Goal: Task Accomplishment & Management: Manage account settings

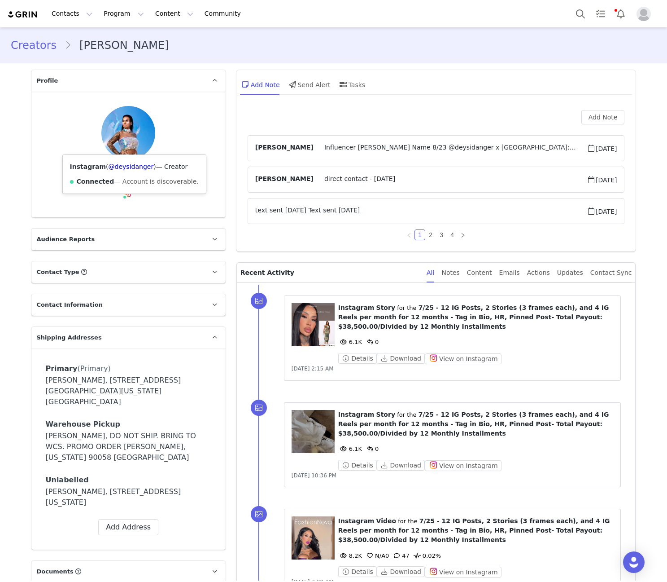
click at [124, 158] on div "Instagram ( @deysidanger ) — Creator Connected — Account is discoverable." at bounding box center [134, 174] width 143 height 39
copy link "deysidanger"
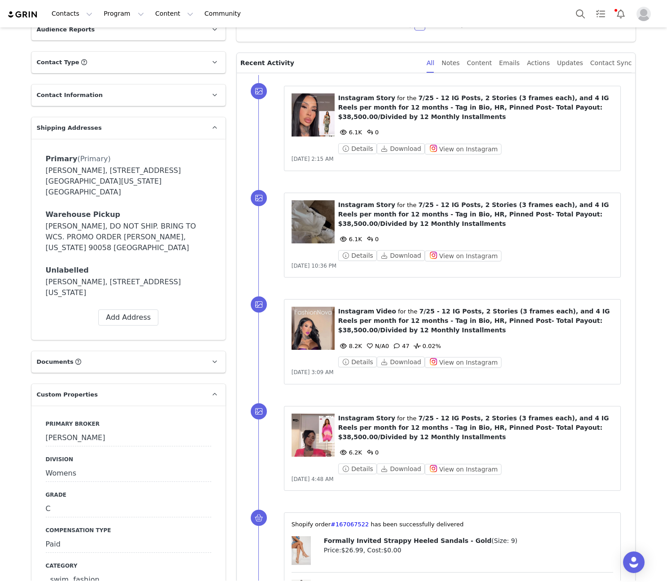
scroll to position [419, 0]
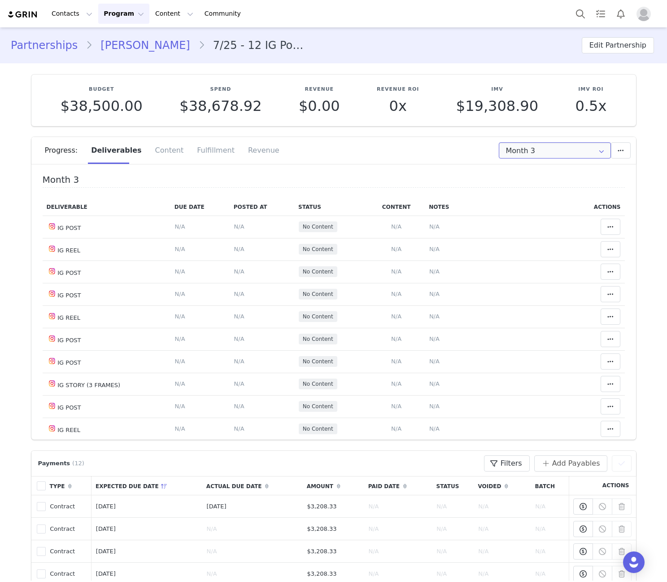
click at [550, 145] on input "Month 3" at bounding box center [555, 150] width 112 height 16
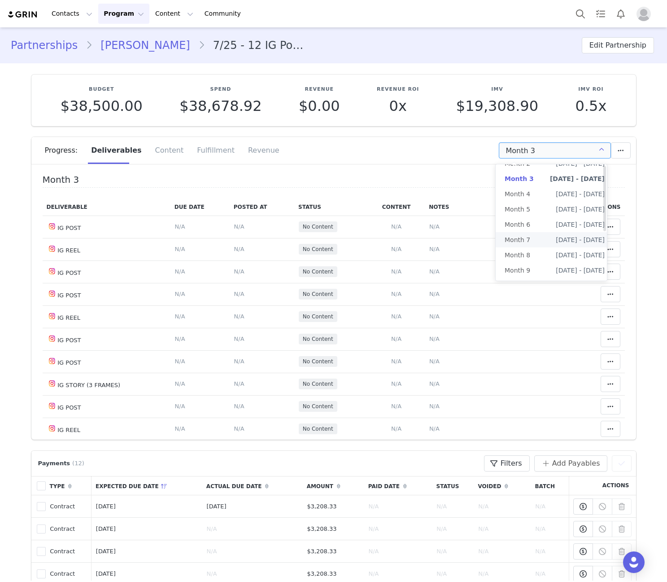
scroll to position [88, 0]
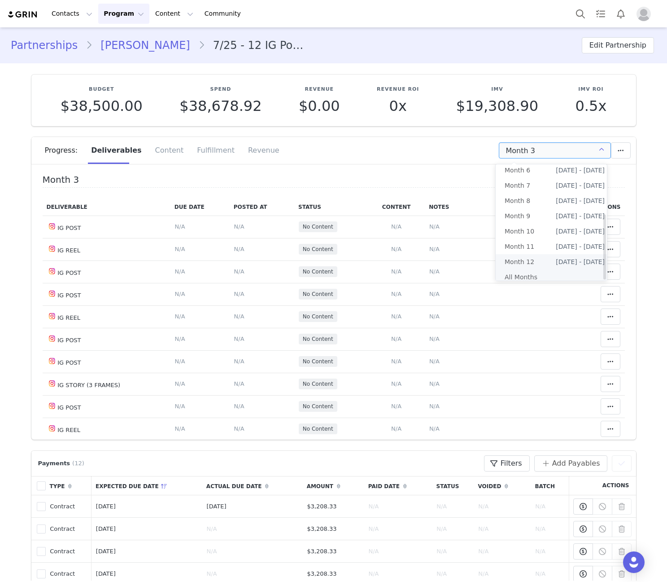
click at [539, 269] on li "All Months" at bounding box center [555, 276] width 118 height 15
type input "All"
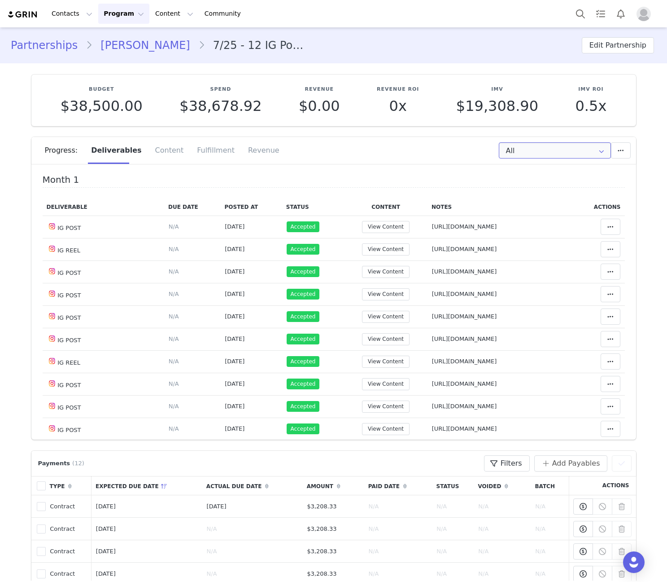
scroll to position [524, 0]
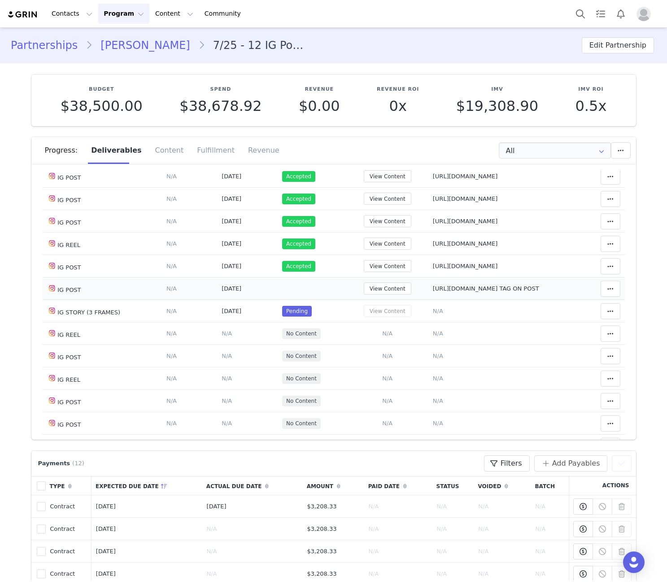
click at [441, 285] on span "[URL][DOMAIN_NAME] TAG ON POST" at bounding box center [486, 288] width 106 height 7
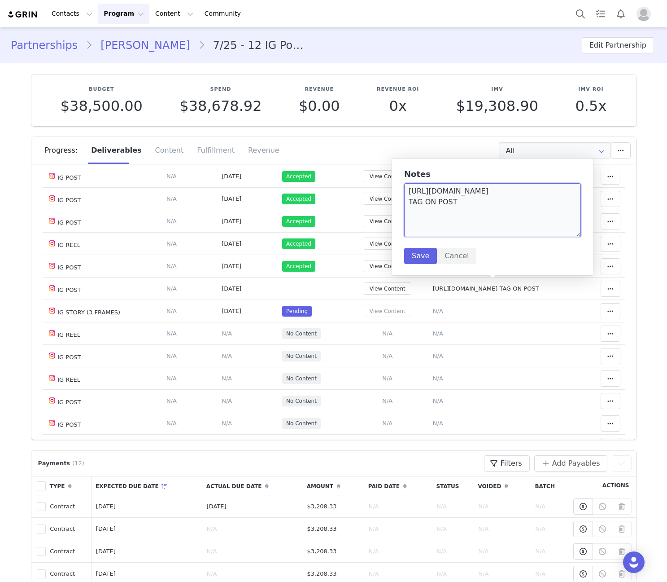
click at [444, 193] on textarea "https://www.instagram.com/p/DO7nkl3jjiD TAG ON POST" at bounding box center [492, 210] width 177 height 54
click at [468, 264] on button "Cancel" at bounding box center [456, 256] width 39 height 16
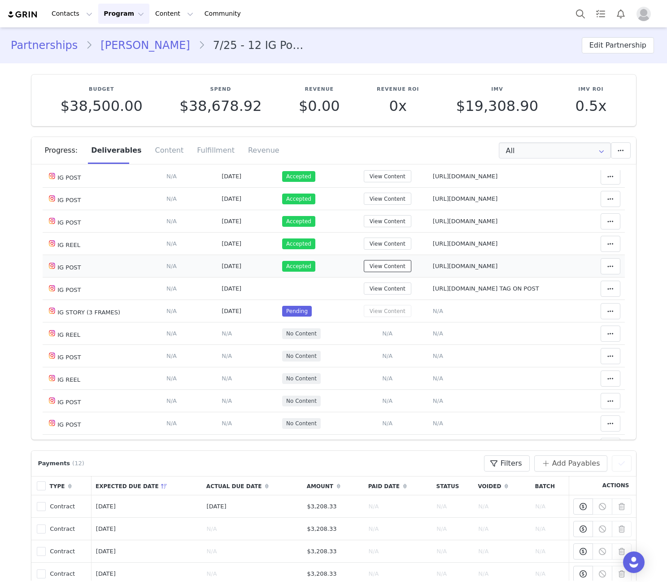
click at [381, 267] on button "View Content" at bounding box center [388, 266] width 48 height 12
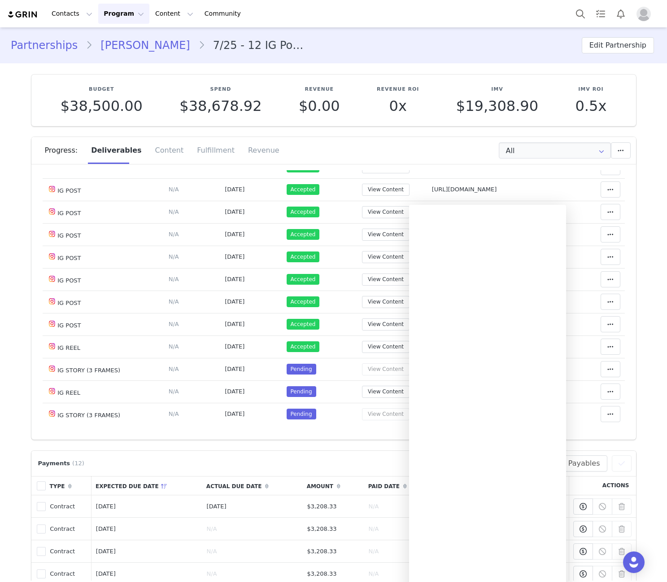
scroll to position [210, 0]
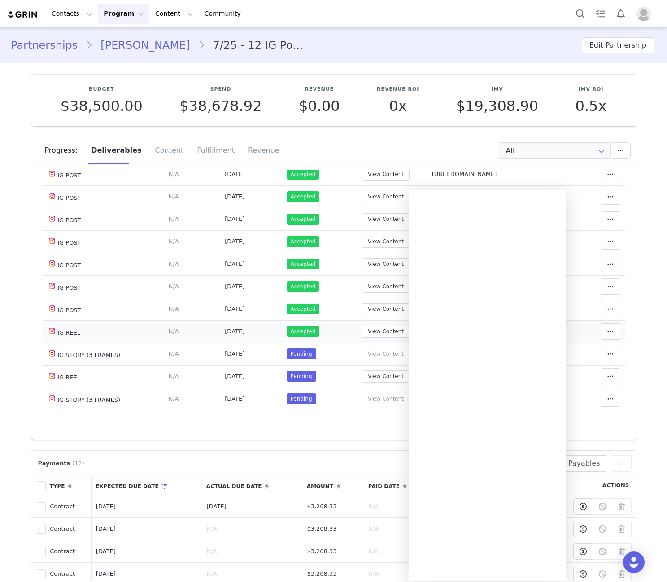
click at [377, 338] on td "View Content" at bounding box center [385, 331] width 83 height 22
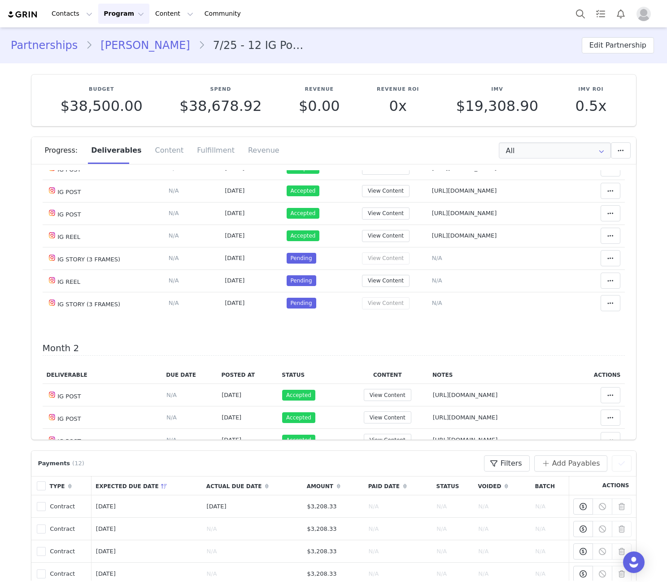
scroll to position [419, 0]
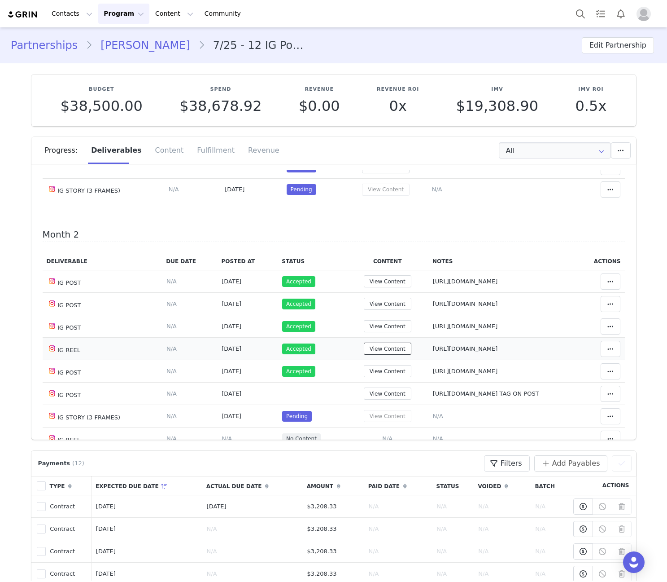
click at [390, 351] on button "View Content" at bounding box center [388, 348] width 48 height 12
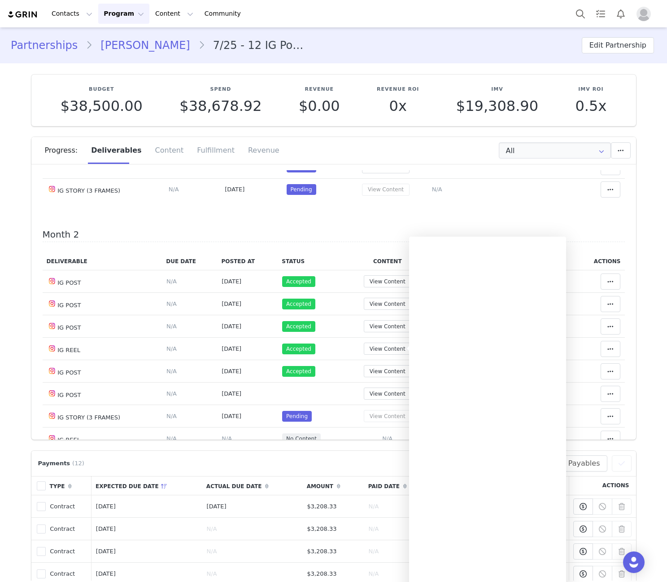
click at [354, 240] on h4 "Month 2" at bounding box center [334, 235] width 583 height 13
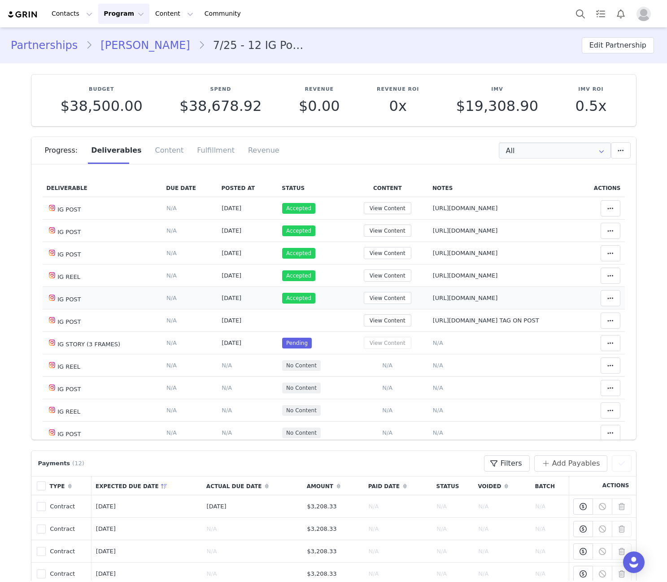
scroll to position [524, 0]
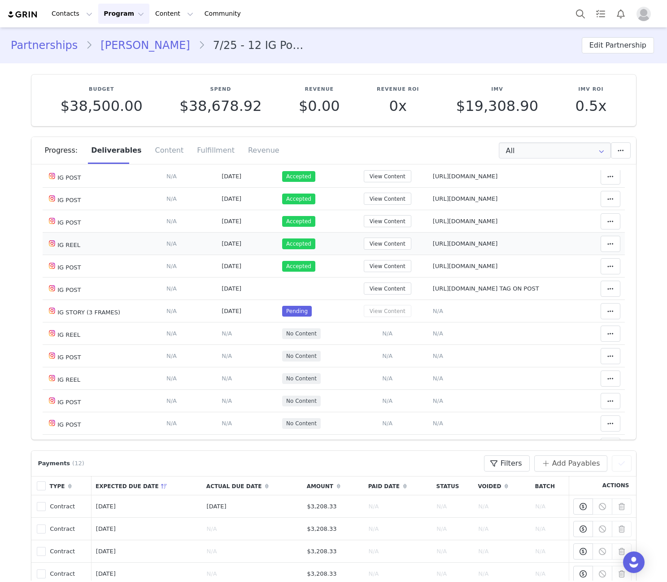
click at [452, 237] on td "Notes Save Cancel https://www.instagram.com/reel/DOhzxF1DssF/" at bounding box center [502, 243] width 146 height 22
click at [452, 245] on span "https://www.instagram.com/reel/DOhzxF1DssF/" at bounding box center [465, 243] width 65 height 7
type textarea "https://www.instagram.com/reel/DOhzxF1DssF/"
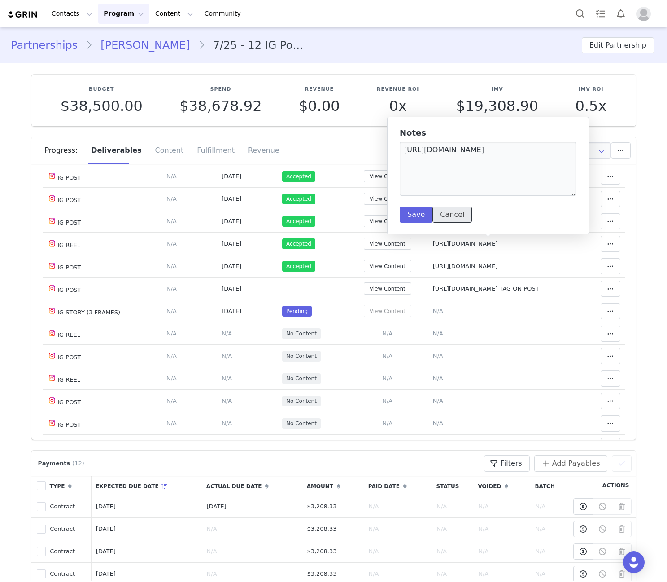
click at [454, 214] on button "Cancel" at bounding box center [452, 214] width 39 height 16
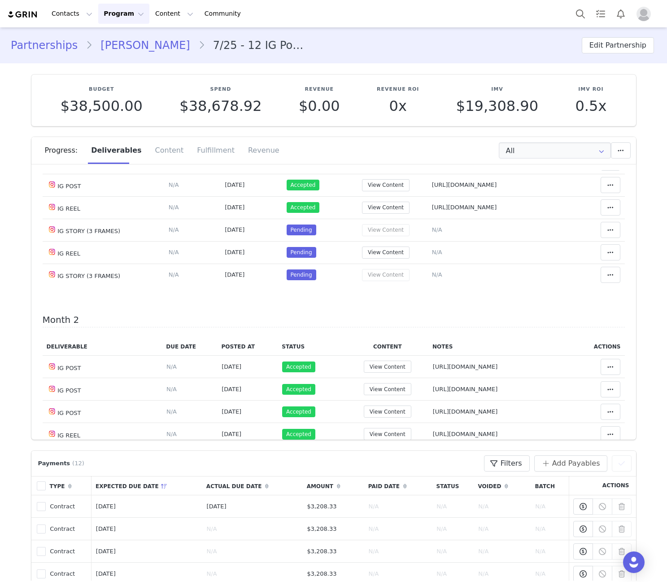
scroll to position [314, 0]
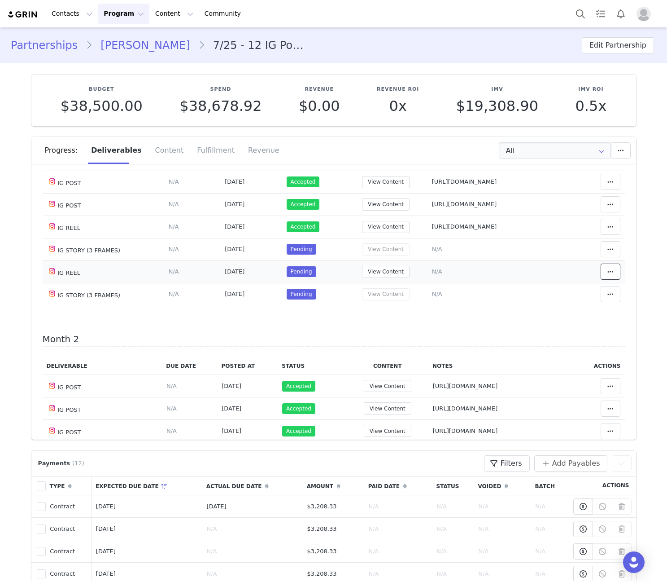
click at [605, 266] on span at bounding box center [610, 271] width 11 height 11
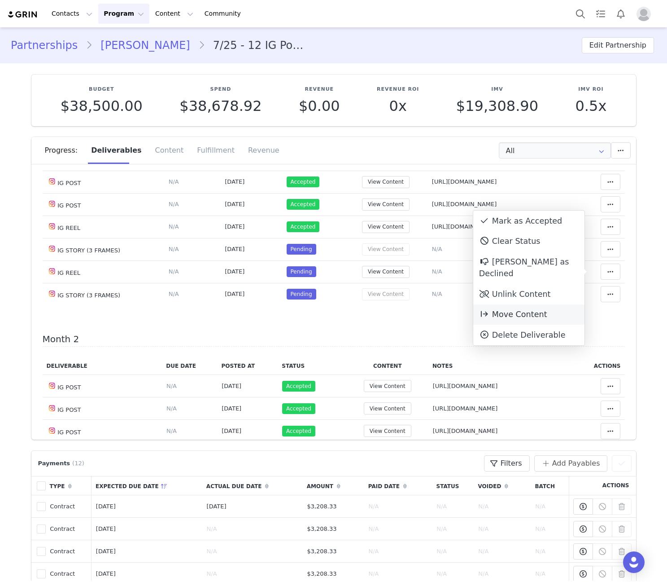
click at [513, 310] on span "Move Content" at bounding box center [513, 314] width 68 height 9
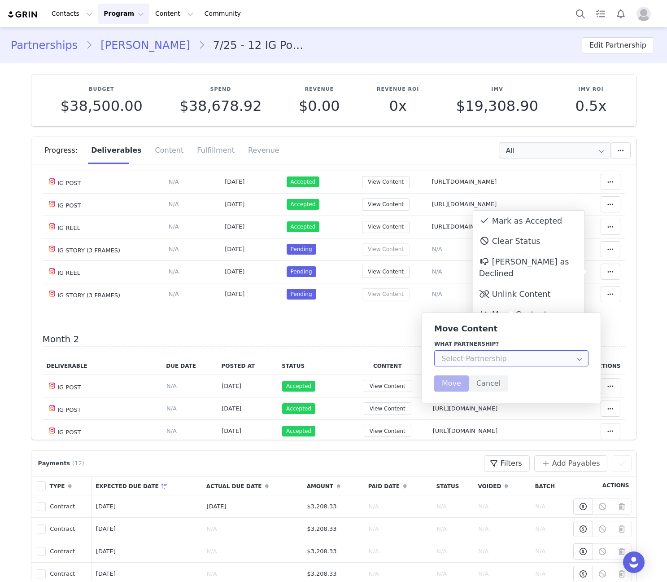
click at [457, 356] on input "text" at bounding box center [511, 358] width 154 height 16
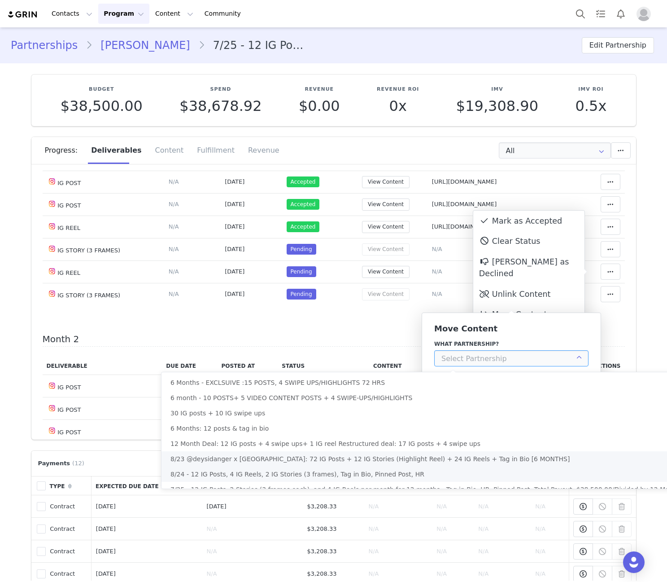
scroll to position [11, 0]
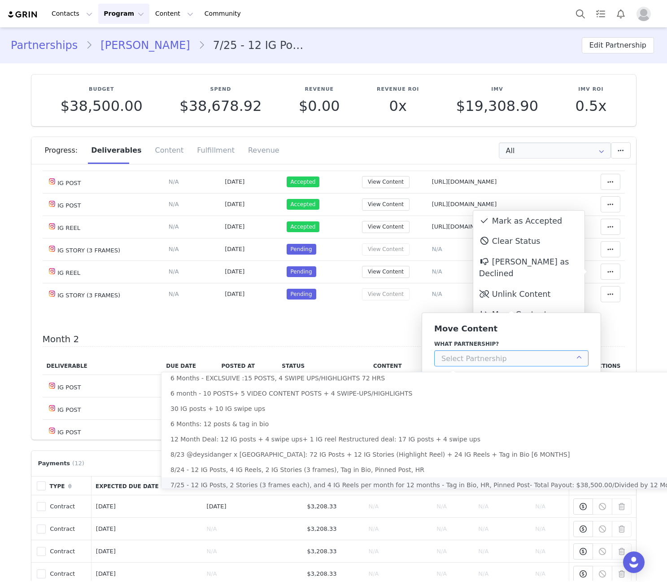
click at [473, 477] on li "7/25 - 12 IG Posts, 2 Stories (3 frames each), and 4 IG Reels per month for 12 …" at bounding box center [449, 484] width 574 height 15
type input "7/25 - 12 IG Posts, 2 Stories (3 frames each), and 4 IG Reels per month for 12 …"
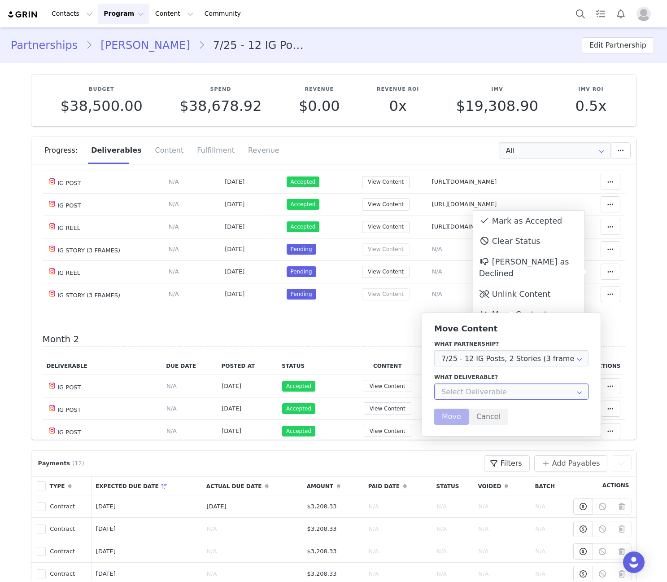
click at [463, 390] on input "text" at bounding box center [511, 391] width 154 height 16
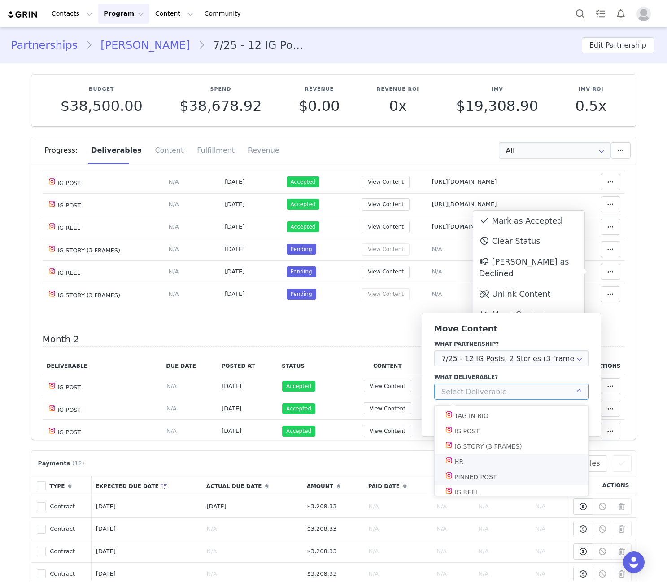
click at [480, 494] on li "IG REEL" at bounding box center [515, 491] width 160 height 15
type input "IG REEL"
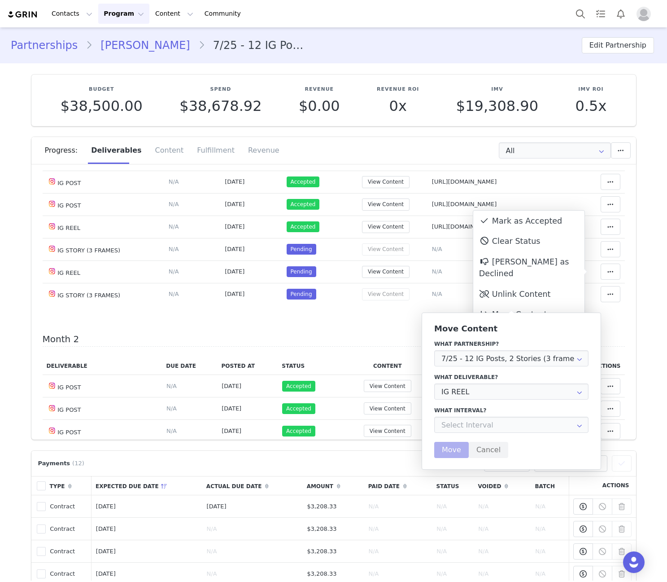
click at [478, 415] on div "What interval? Month 2 Aug 29th - Sep 29th Month 3 Sep 29th - Oct 29th Month 4 …" at bounding box center [511, 419] width 154 height 26
click at [478, 424] on input "text" at bounding box center [511, 424] width 154 height 16
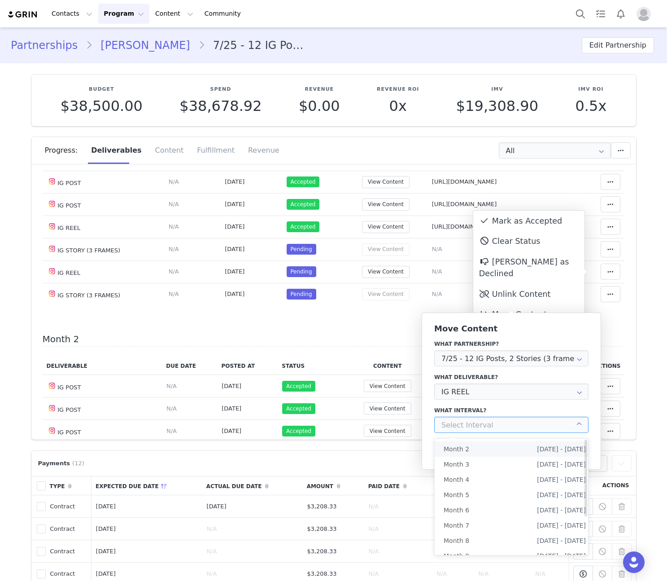
click at [480, 451] on li "Month 2 Aug 29th - Sep 29th" at bounding box center [515, 448] width 160 height 15
type input "Month 2"
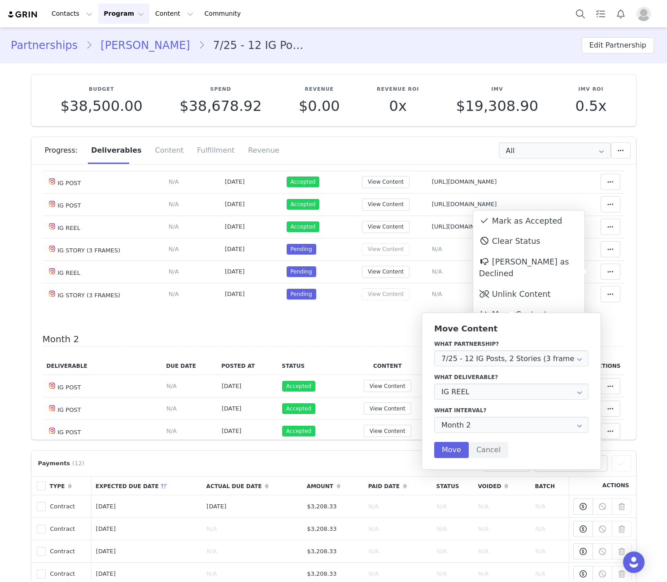
click at [448, 439] on div "Move Content What partnership? 7/25 - 12 IG Posts, 2 Stories (3 frames each), a…" at bounding box center [511, 391] width 154 height 134
click at [452, 449] on button "Move" at bounding box center [451, 450] width 35 height 16
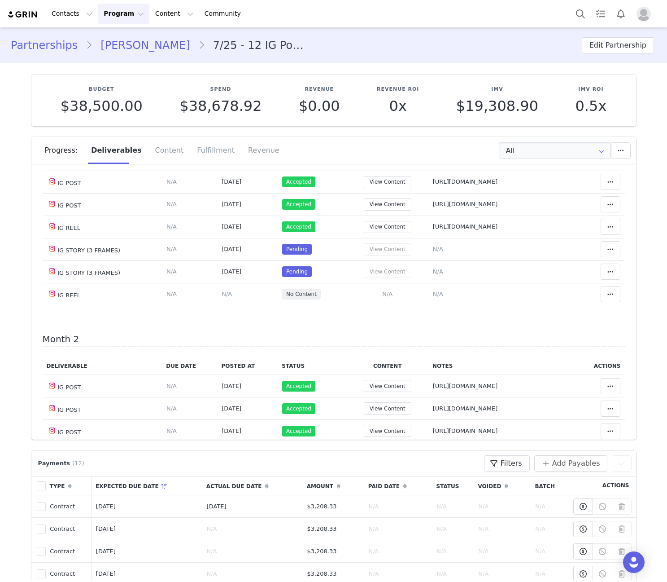
scroll to position [524, 0]
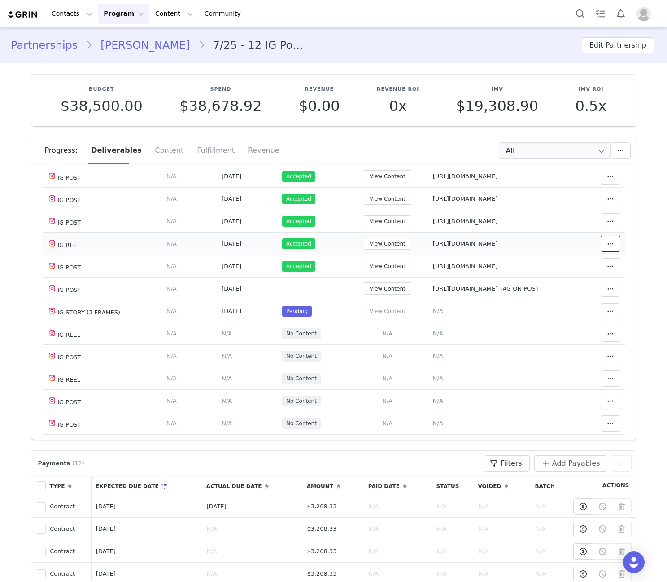
click at [609, 245] on button at bounding box center [611, 244] width 20 height 16
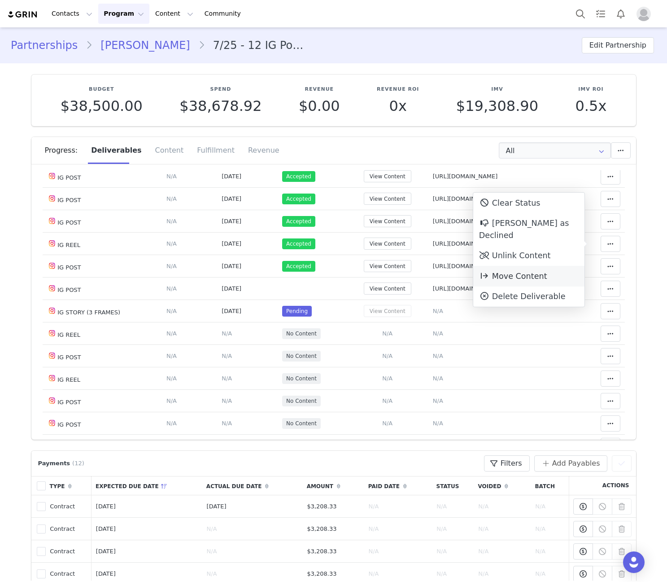
click at [509, 272] on span "Move Content" at bounding box center [513, 276] width 68 height 9
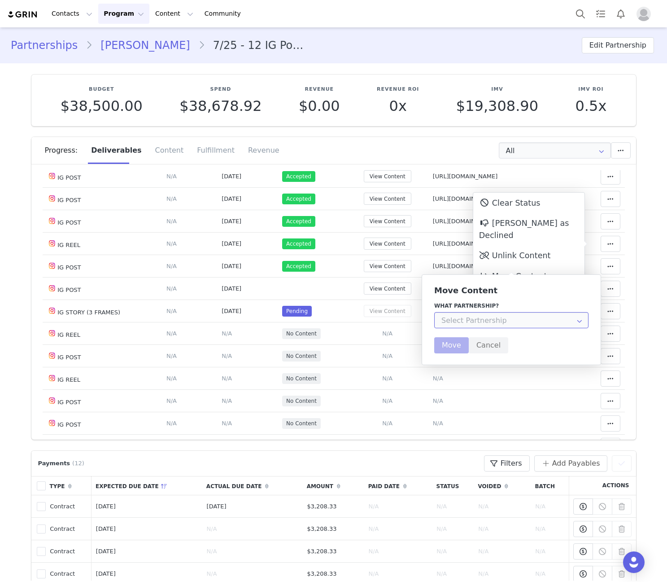
click at [472, 323] on input "text" at bounding box center [511, 320] width 154 height 16
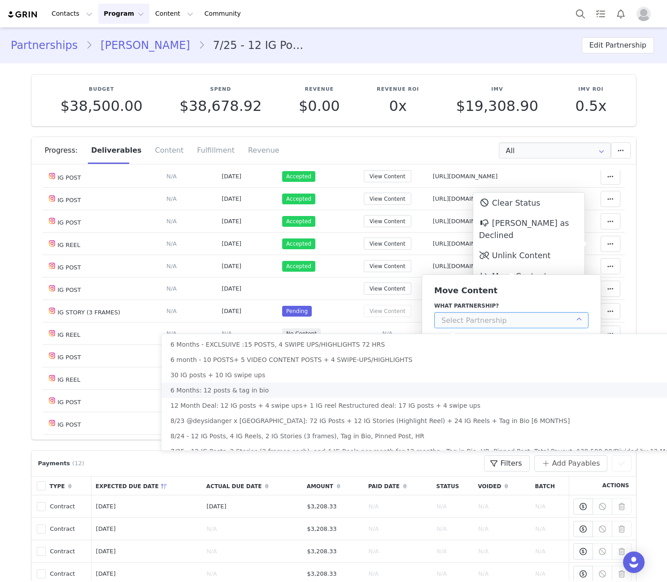
scroll to position [11, 0]
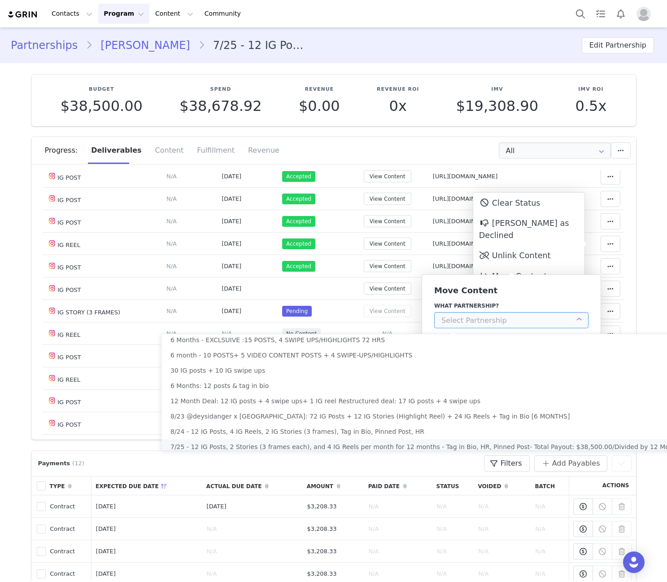
click at [437, 443] on span "7/25 - 12 IG Posts, 2 Stories (3 frames each), and 4 IG Reels per month for 12 …" at bounding box center [449, 446] width 556 height 7
type input "7/25 - 12 IG Posts, 2 Stories (3 frames each), and 4 IG Reels per month for 12 …"
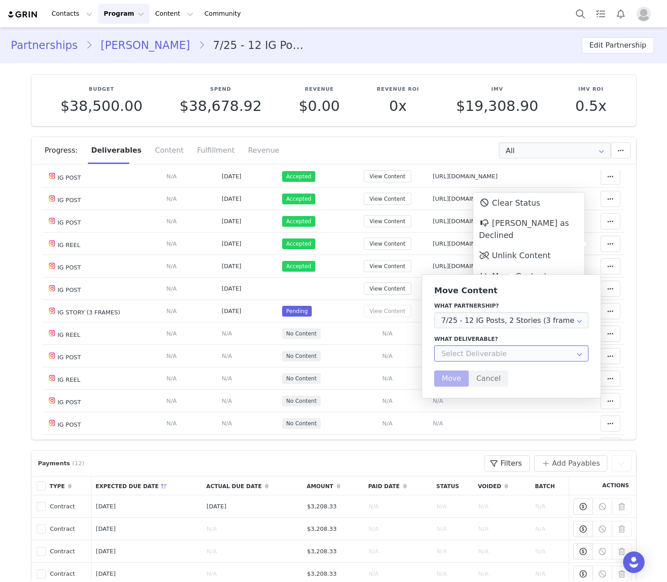
click at [472, 355] on input "text" at bounding box center [511, 353] width 154 height 16
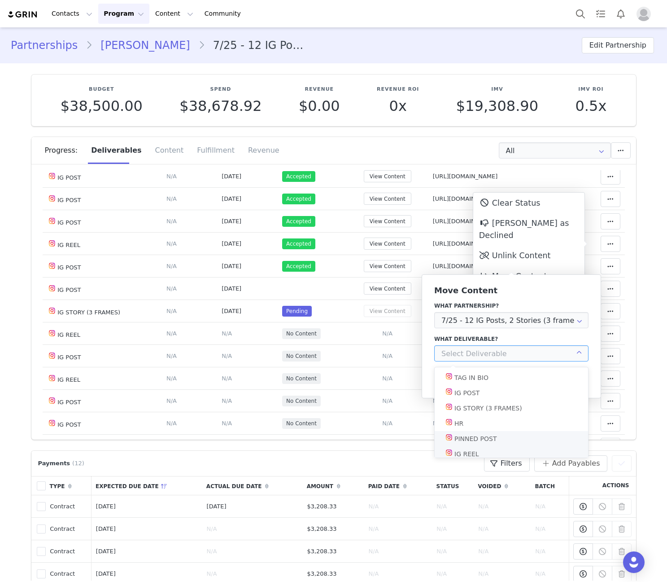
click at [483, 454] on li "IG REEL" at bounding box center [515, 453] width 160 height 15
type input "IG REEL"
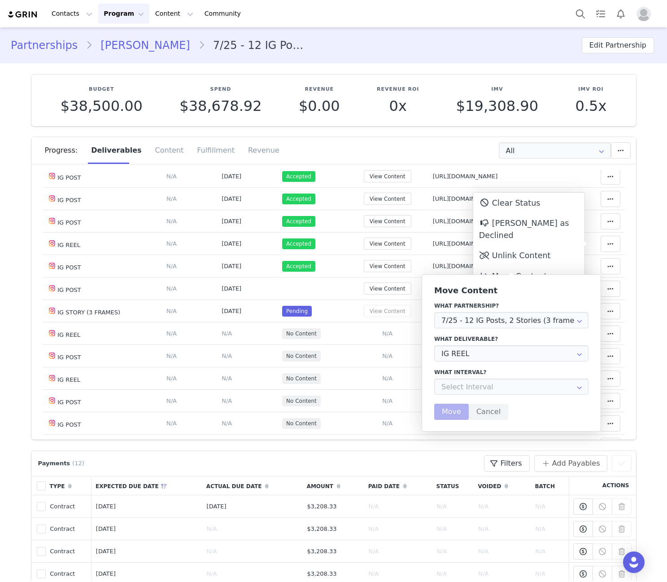
click at [471, 386] on input "text" at bounding box center [511, 386] width 154 height 16
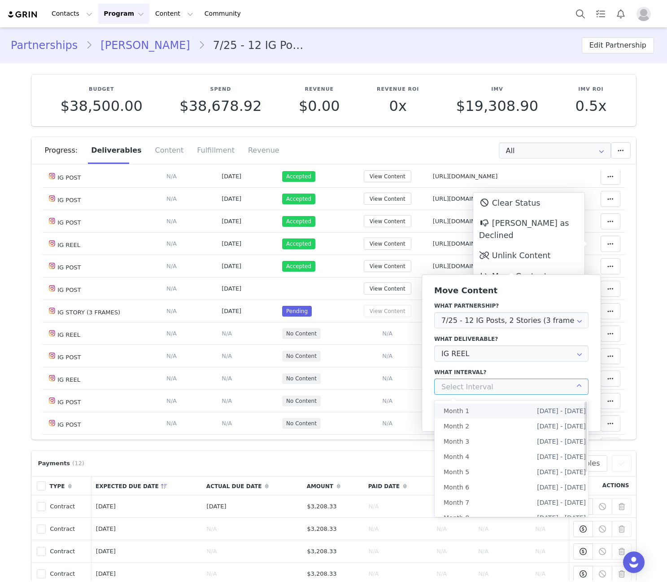
click at [471, 411] on li "Month 1 Jul 29th - Aug 29th" at bounding box center [515, 410] width 160 height 15
type input "Month 1"
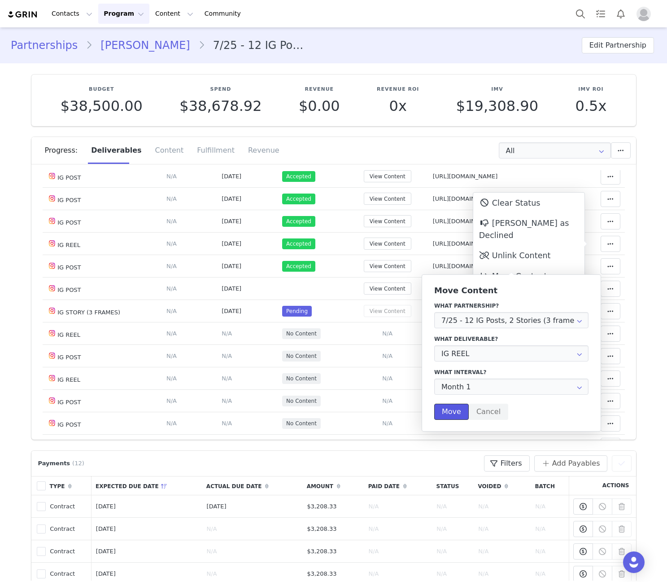
click at [456, 406] on button "Move" at bounding box center [451, 411] width 35 height 16
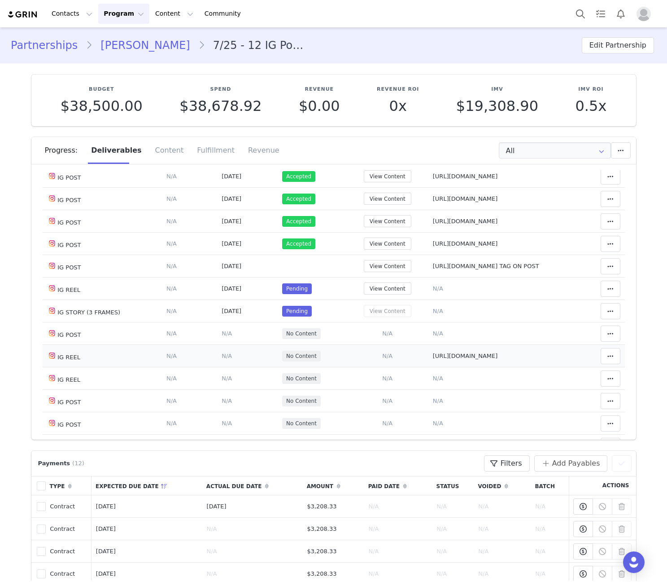
click at [453, 354] on span "https://www.instagram.com/reel/DOhzxF1DssF/" at bounding box center [465, 355] width 65 height 7
click at [0, 0] on textarea at bounding box center [0, 0] width 0 height 0
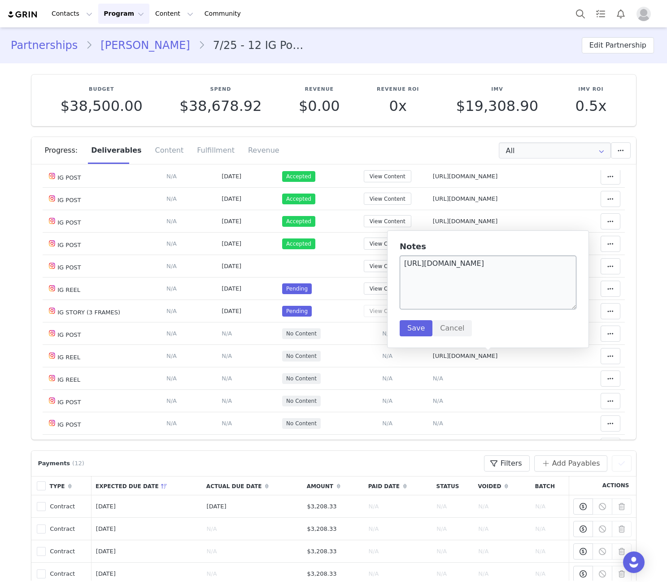
click at [443, 289] on textarea "https://www.instagram.com/reel/DOhzxF1DssF/" at bounding box center [488, 282] width 177 height 54
click at [418, 328] on button "Save" at bounding box center [416, 328] width 33 height 16
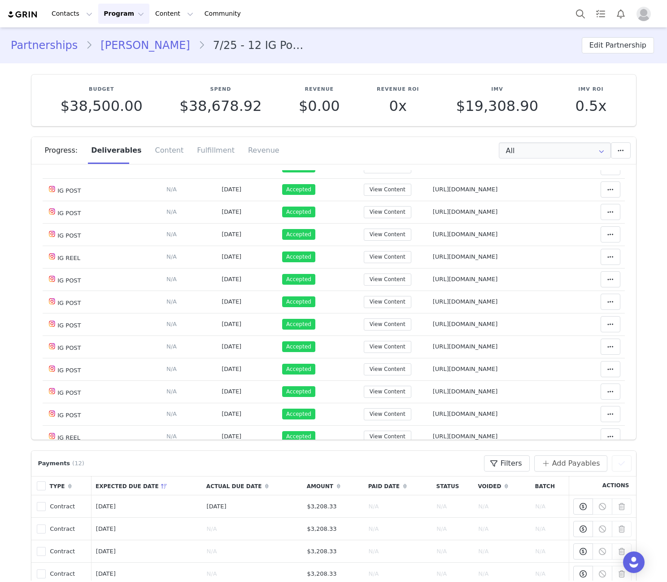
scroll to position [0, 0]
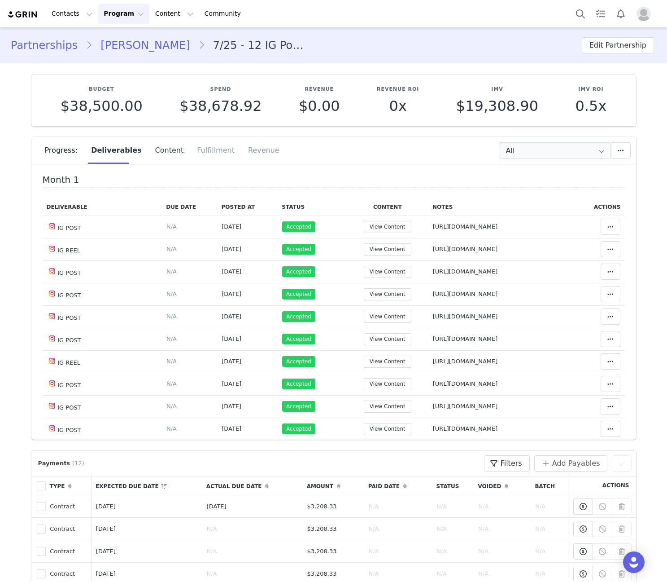
click at [149, 151] on div "Content" at bounding box center [170, 150] width 42 height 27
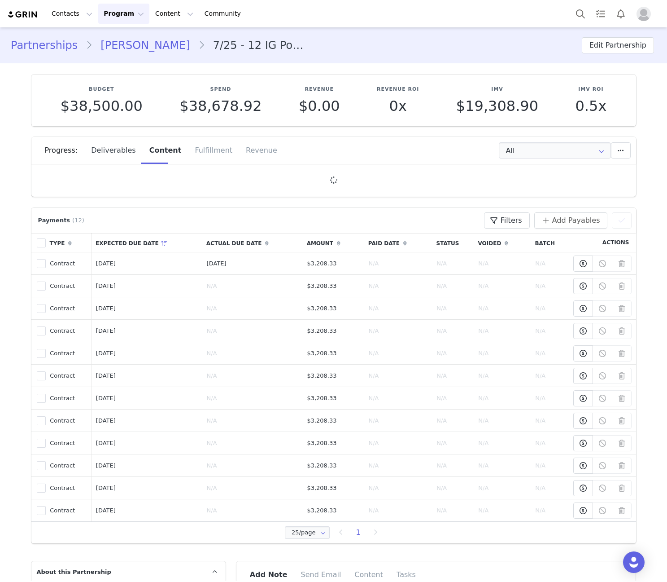
click at [113, 152] on div "Deliverables" at bounding box center [113, 150] width 58 height 27
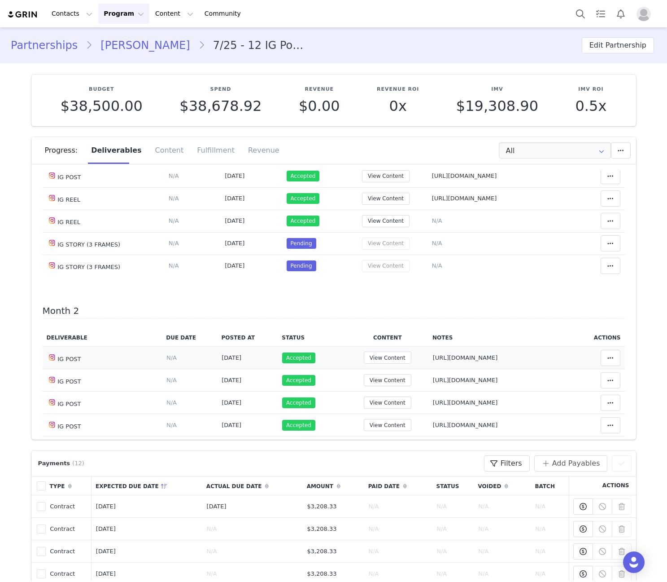
scroll to position [314, 0]
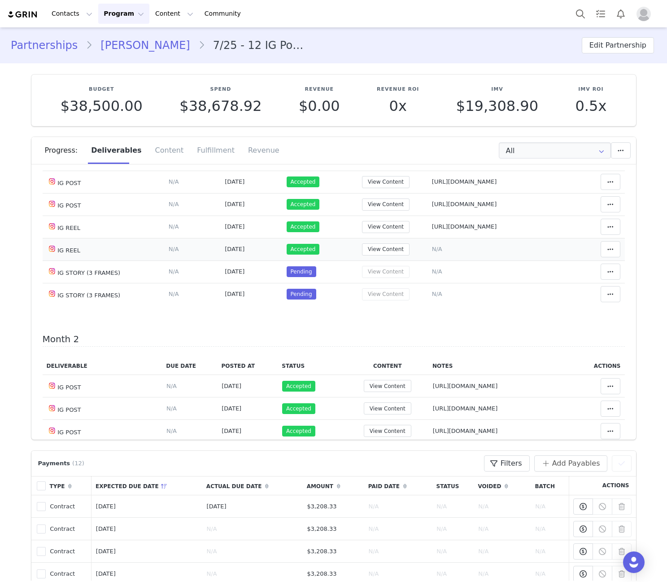
click at [432, 248] on span "N/A" at bounding box center [437, 249] width 10 height 7
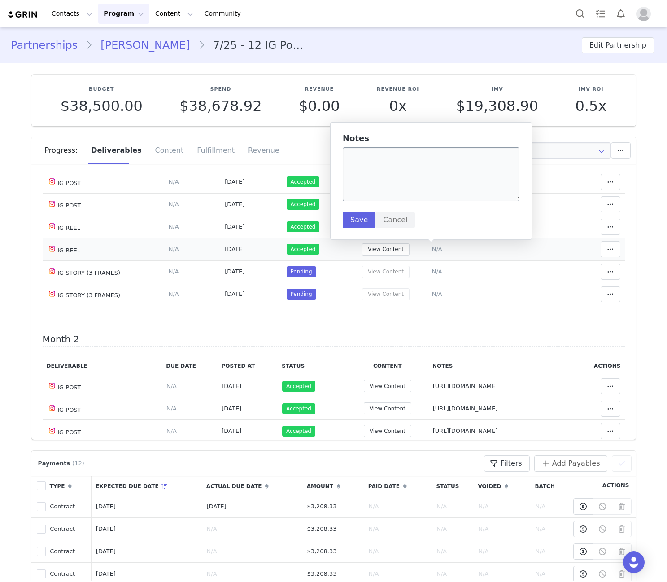
click at [418, 182] on textarea at bounding box center [431, 174] width 177 height 54
type textarea "https://www.instagram.com/reel/DOhzxF1DssF/"
click at [354, 221] on button "Save" at bounding box center [359, 220] width 33 height 16
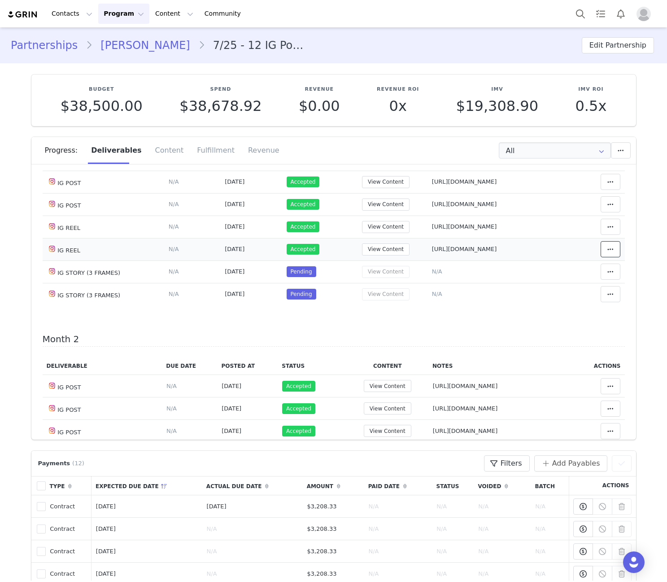
click at [607, 251] on button at bounding box center [611, 249] width 20 height 16
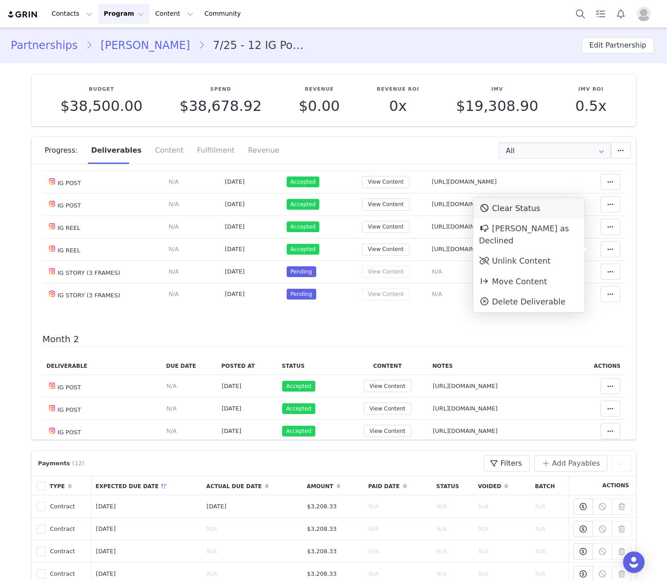
click at [529, 202] on div "Clear Status" at bounding box center [528, 208] width 111 height 21
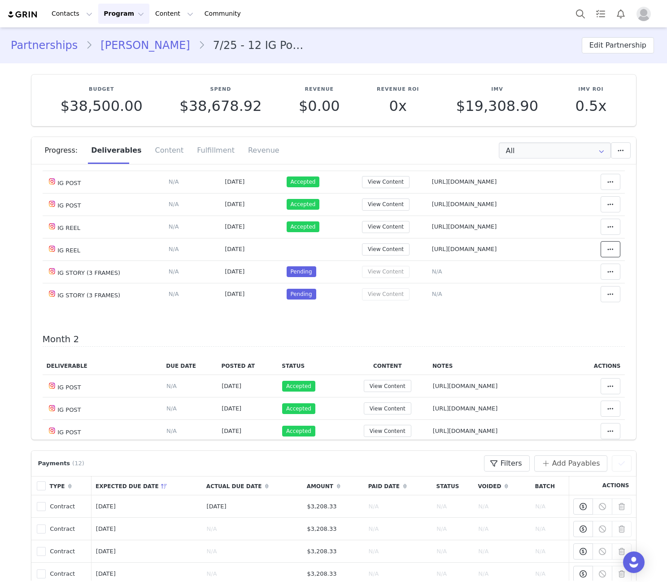
click at [601, 255] on button at bounding box center [611, 249] width 20 height 16
click at [510, 221] on div "Mark as Accepted" at bounding box center [528, 218] width 111 height 21
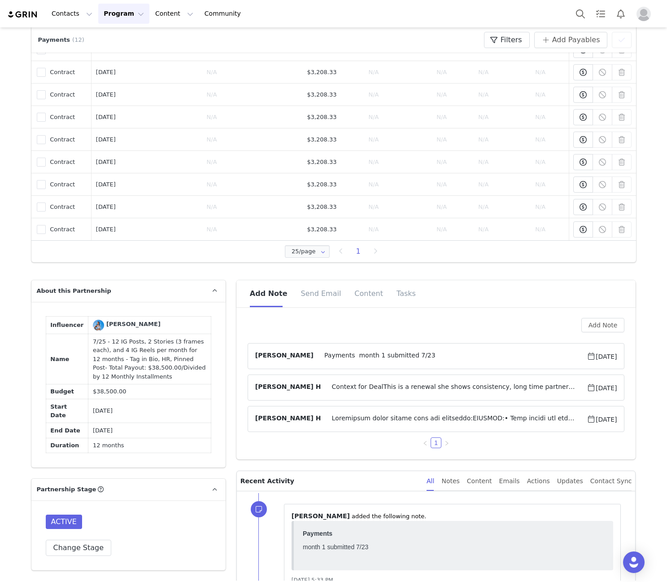
scroll to position [0, 0]
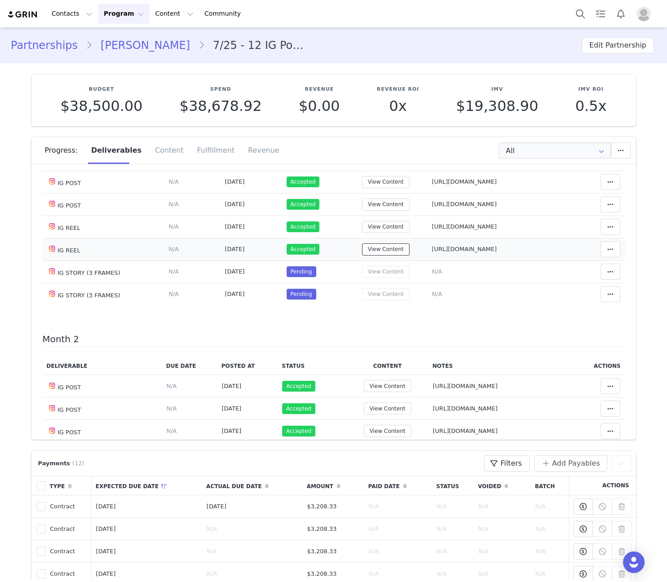
click at [382, 250] on button "View Content" at bounding box center [386, 249] width 48 height 12
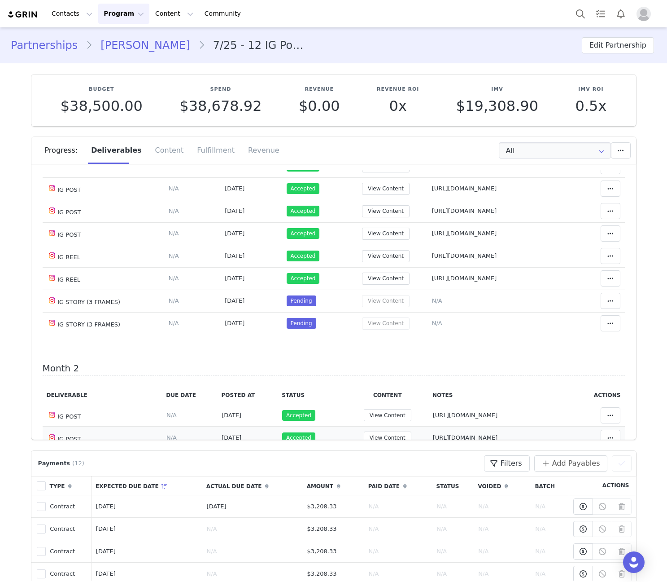
scroll to position [210, 0]
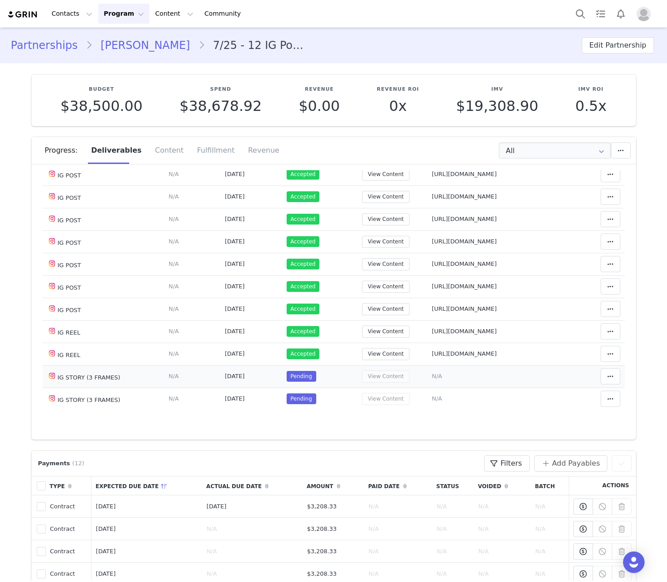
click at [434, 379] on span "N/A" at bounding box center [437, 376] width 10 height 7
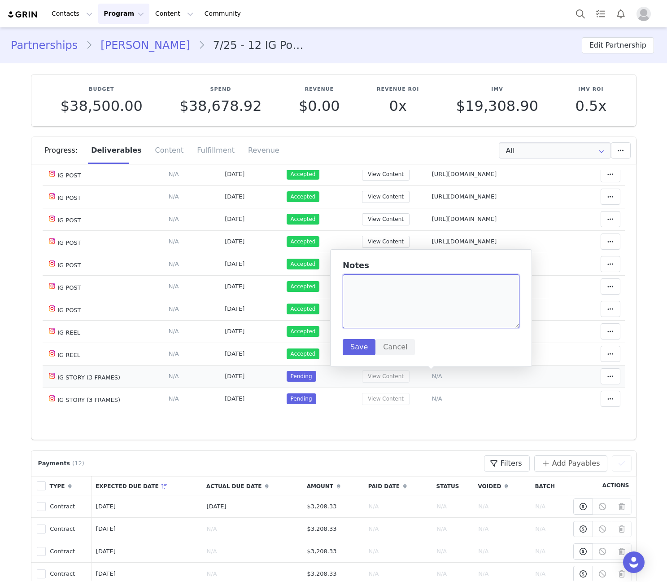
click at [412, 306] on textarea at bounding box center [431, 301] width 177 height 54
paste textarea "https://static-resources.creatoriq.com/instagram-stories/videos/372920328592123…"
type textarea "[1-3] https://static-resources.creatoriq.com/instagram-stories/videos/372920328…"
click at [361, 344] on button "Save" at bounding box center [359, 347] width 33 height 16
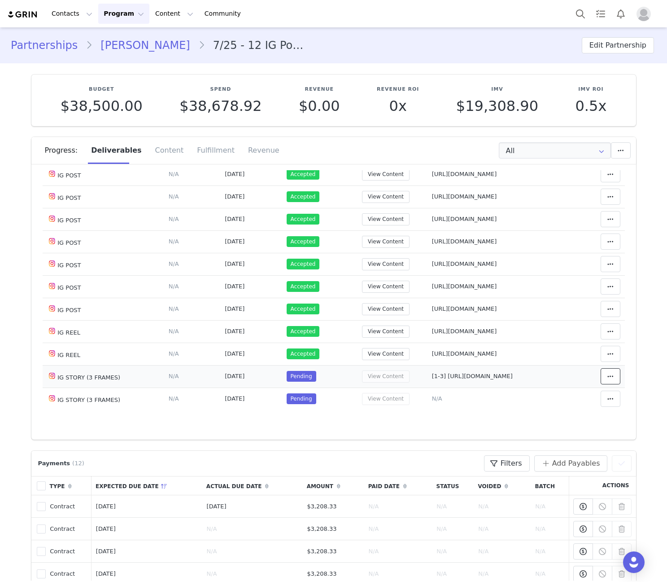
click at [608, 379] on icon at bounding box center [611, 376] width 6 height 7
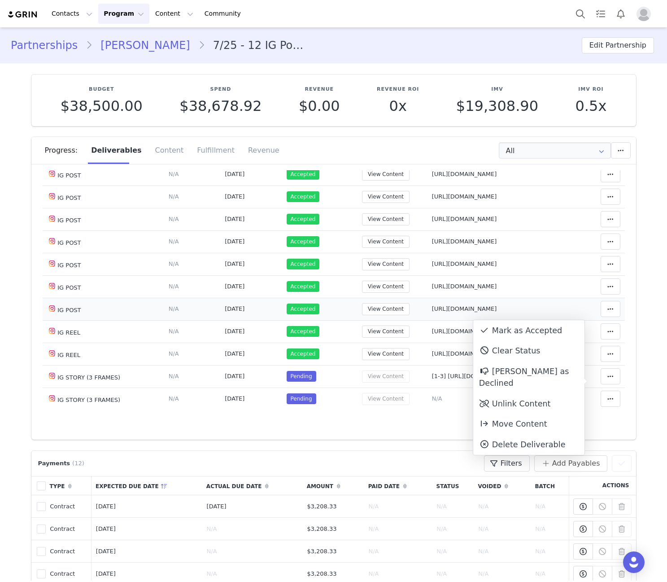
click at [530, 337] on div "Mark as Accepted" at bounding box center [528, 330] width 111 height 21
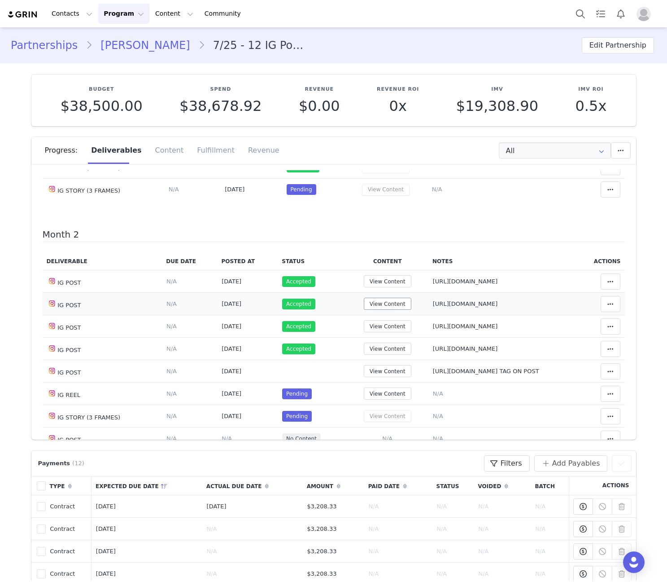
scroll to position [524, 0]
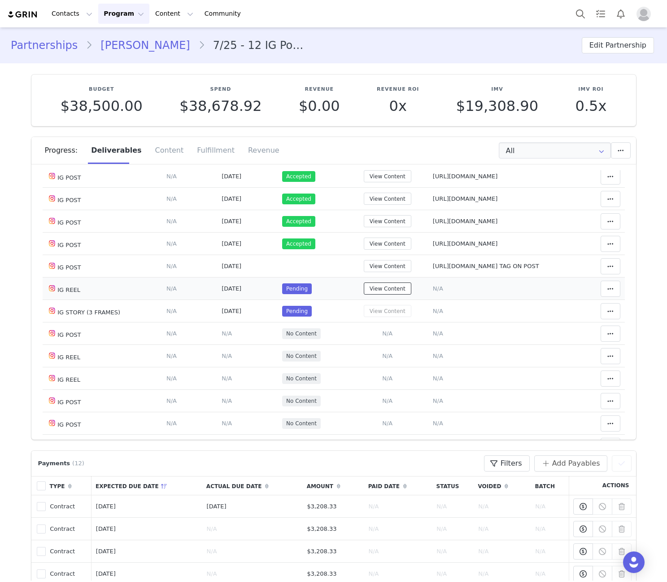
click at [383, 294] on button "View Content" at bounding box center [388, 288] width 48 height 12
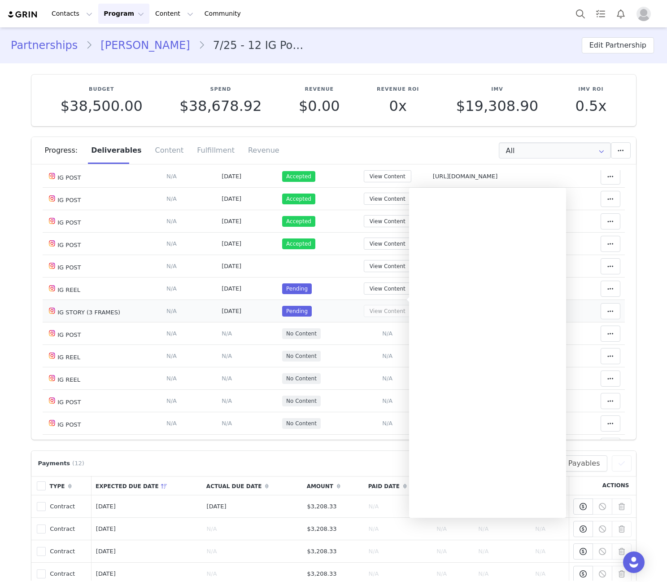
click at [359, 317] on div "View Content" at bounding box center [387, 311] width 73 height 12
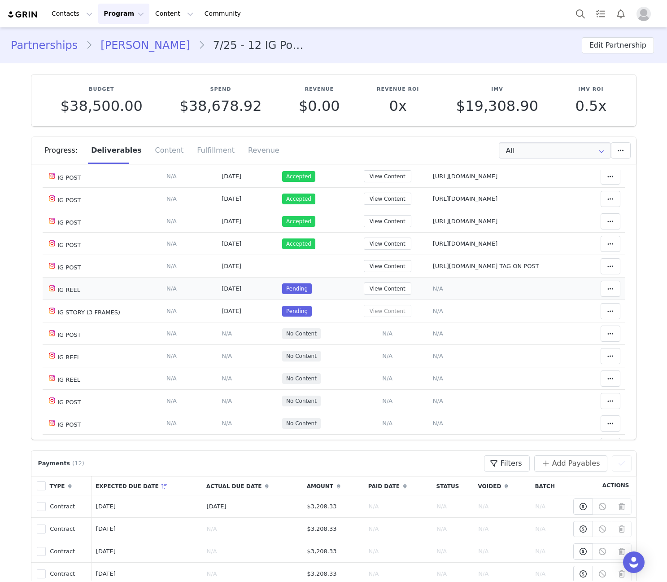
click at [433, 300] on td "Notes Save Cancel N/A" at bounding box center [502, 288] width 146 height 22
click at [433, 292] on span "N/A" at bounding box center [438, 288] width 10 height 7
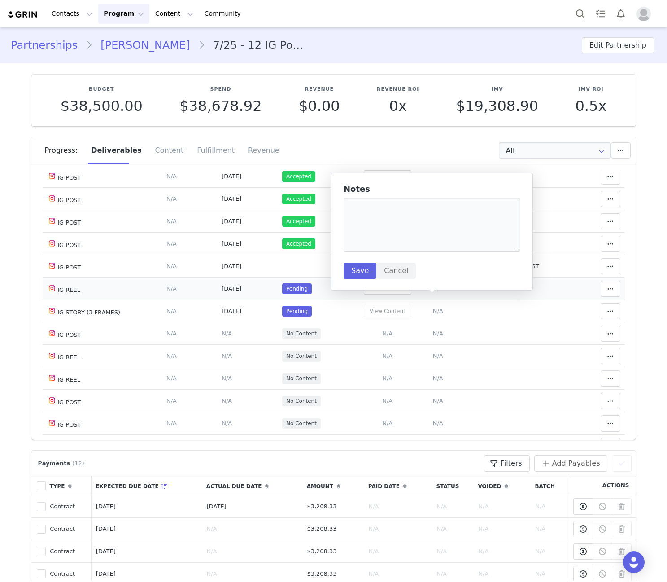
click at [430, 246] on textarea at bounding box center [432, 225] width 177 height 54
type textarea "https://www.instagram.com/reel/DPDL2l8EZQZ/"
click at [347, 268] on button "Save" at bounding box center [360, 271] width 33 height 16
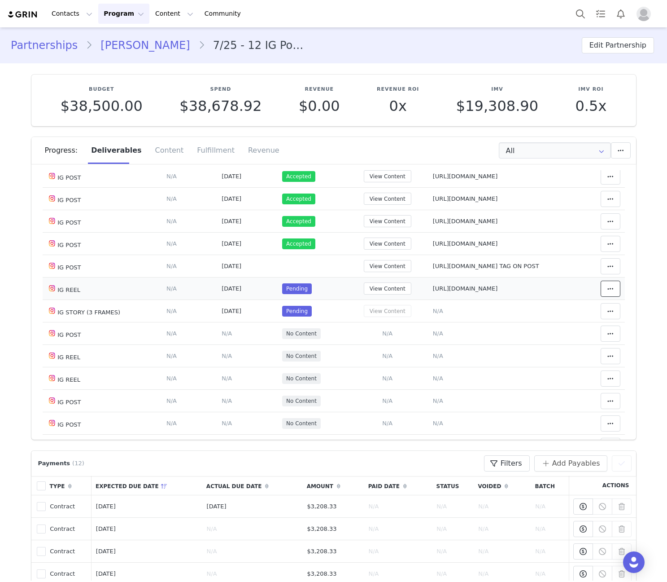
click at [608, 292] on icon at bounding box center [611, 288] width 6 height 7
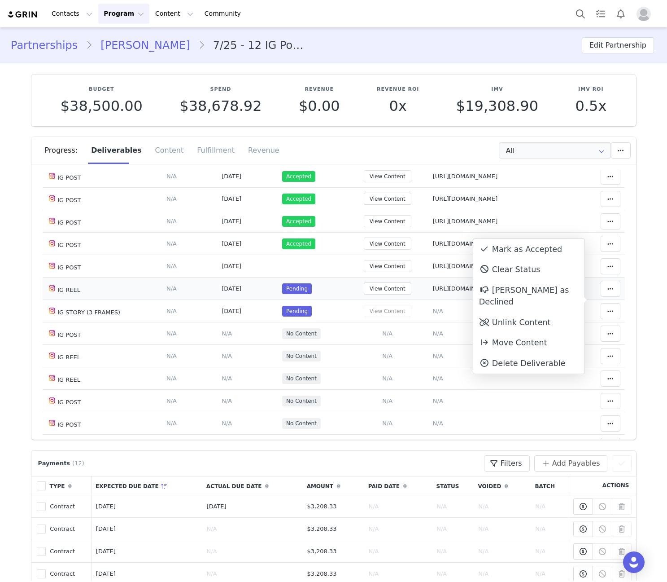
click at [503, 251] on div "Mark as Accepted" at bounding box center [528, 249] width 111 height 21
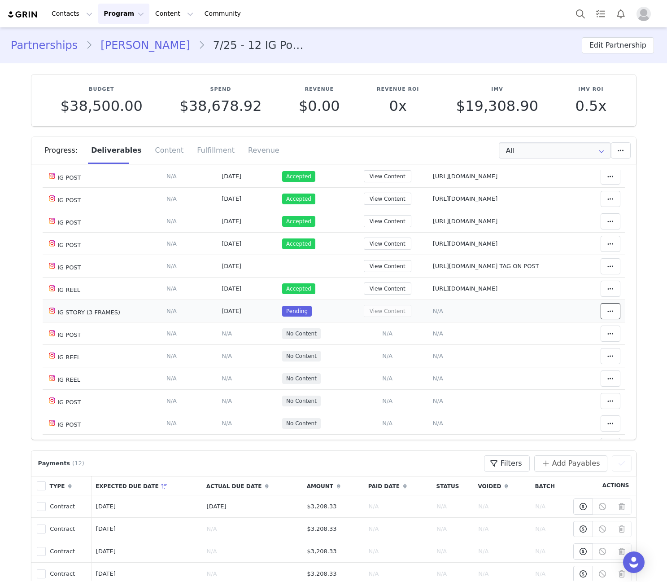
drag, startPoint x: 597, startPoint y: 319, endPoint x: 552, endPoint y: 328, distance: 45.7
click at [605, 316] on span at bounding box center [610, 311] width 11 height 11
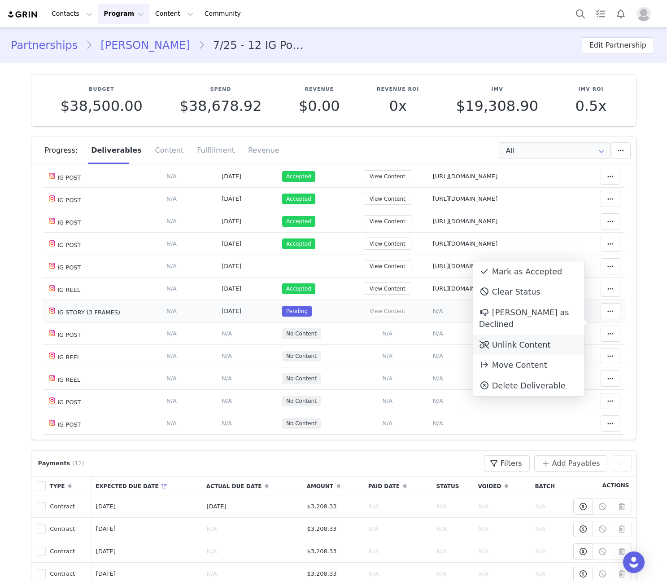
click at [506, 334] on div "Unlink Content" at bounding box center [528, 344] width 111 height 21
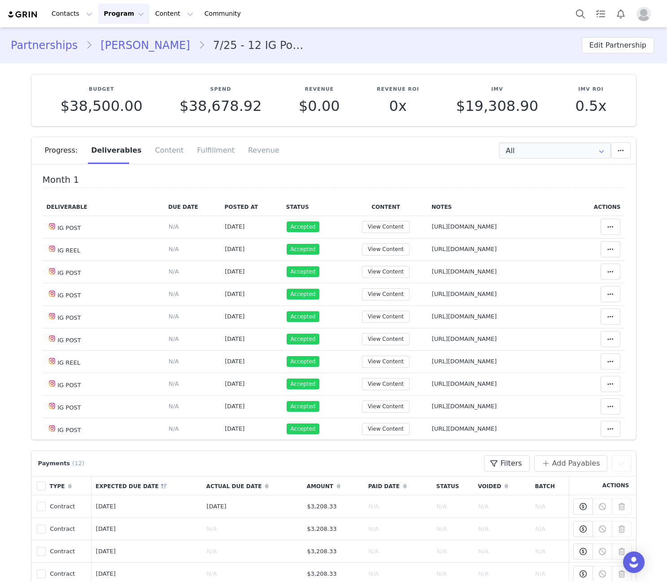
scroll to position [314, 0]
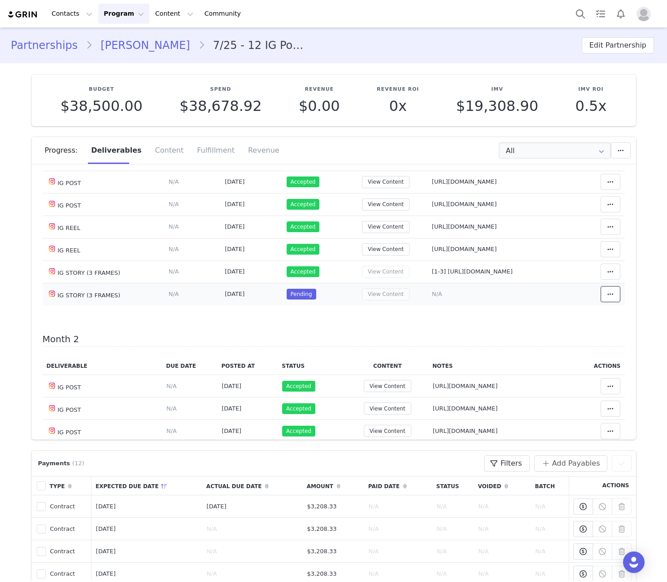
click at [608, 298] on icon at bounding box center [611, 293] width 6 height 7
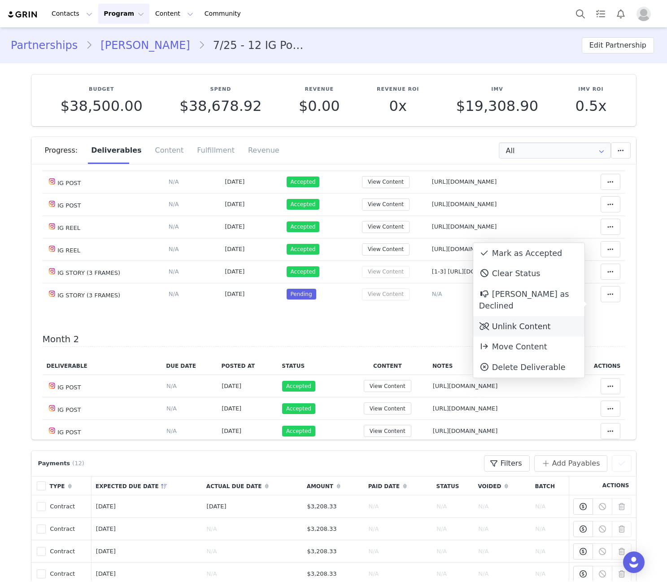
click at [530, 316] on div "Unlink Content" at bounding box center [528, 326] width 111 height 21
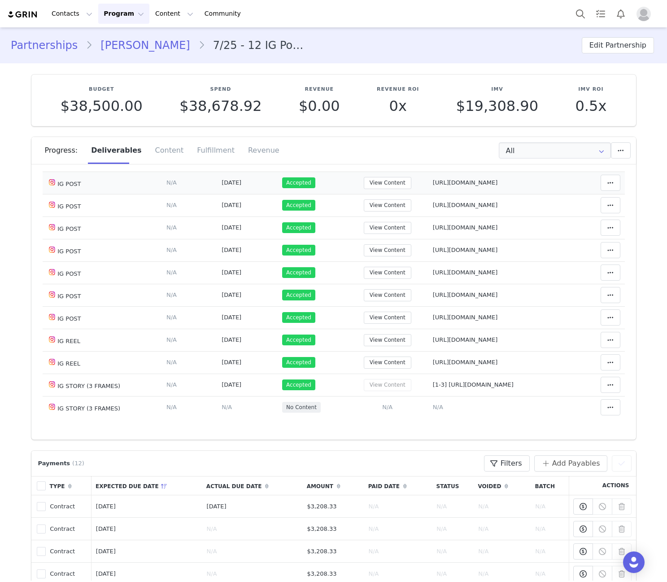
scroll to position [210, 0]
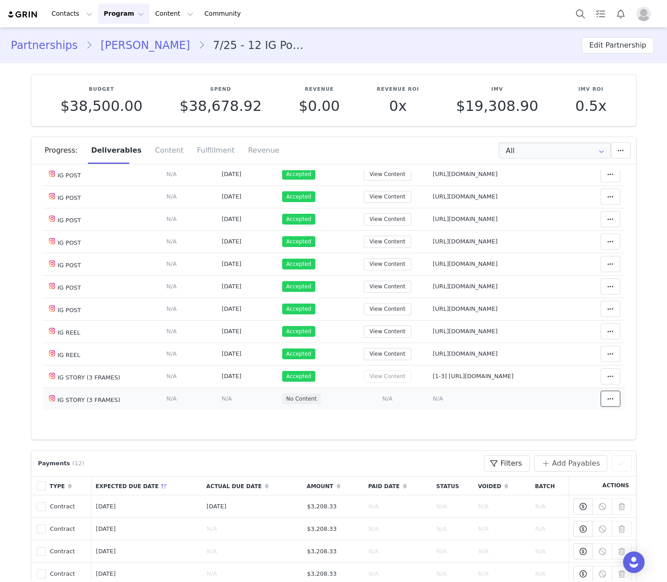
click at [605, 404] on span at bounding box center [610, 398] width 11 height 11
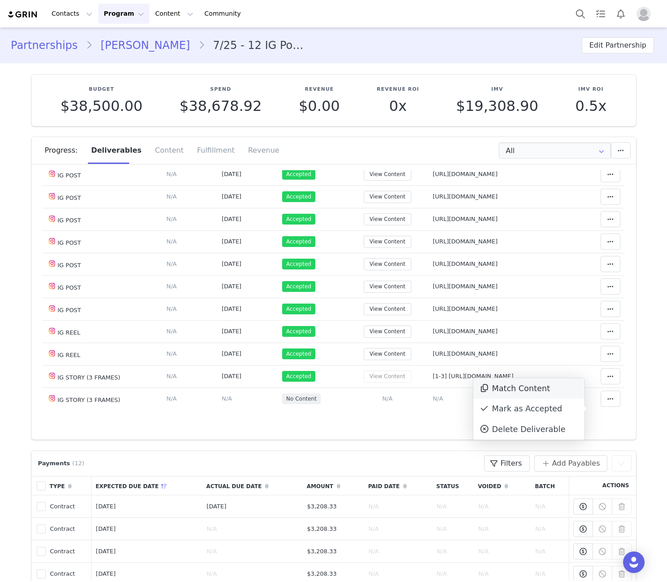
click at [508, 391] on div "Match Content" at bounding box center [528, 388] width 111 height 21
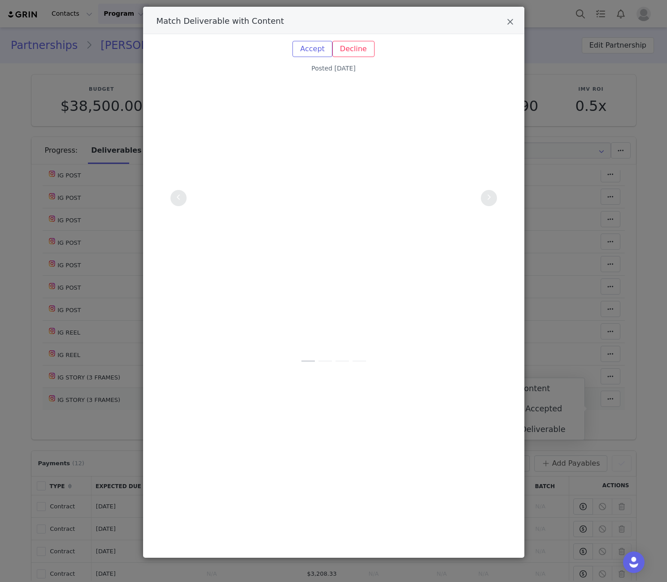
click at [169, 197] on div "Accept Reason for declining this content Decline Decline Posted Aug 13, 2025" at bounding box center [333, 198] width 341 height 314
click at [174, 197] on button "Match Deliverable with Content" at bounding box center [179, 198] width 16 height 16
click at [183, 199] on button "Match Deliverable with Content" at bounding box center [179, 198] width 16 height 16
click at [320, 49] on button "Accept" at bounding box center [313, 49] width 40 height 16
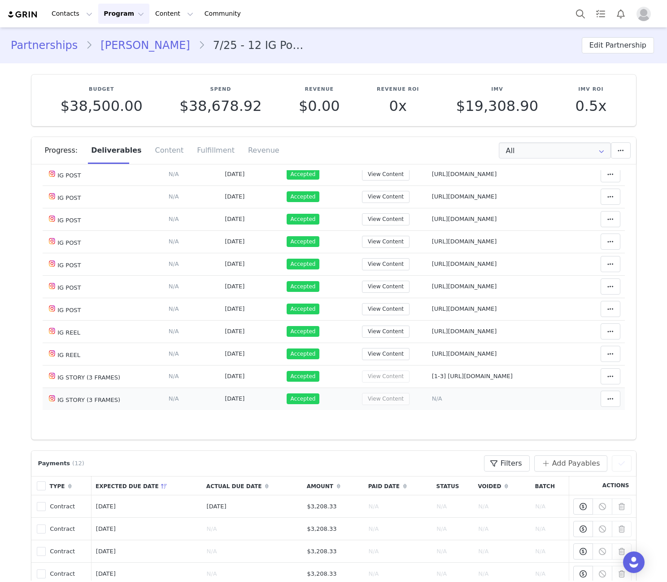
click at [429, 410] on td "Notes Save Cancel N/A" at bounding box center [501, 398] width 146 height 22
click at [432, 402] on span "N/A" at bounding box center [437, 398] width 10 height 7
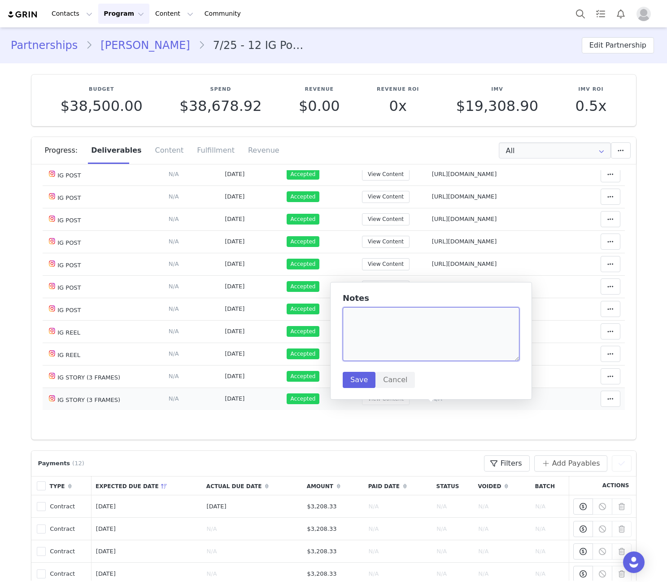
click at [405, 324] on textarea at bounding box center [431, 334] width 177 height 54
type textarea "WAITING ON TRIBE 3 OUTFITS POSTED"
click at [359, 381] on button "Save" at bounding box center [359, 380] width 33 height 16
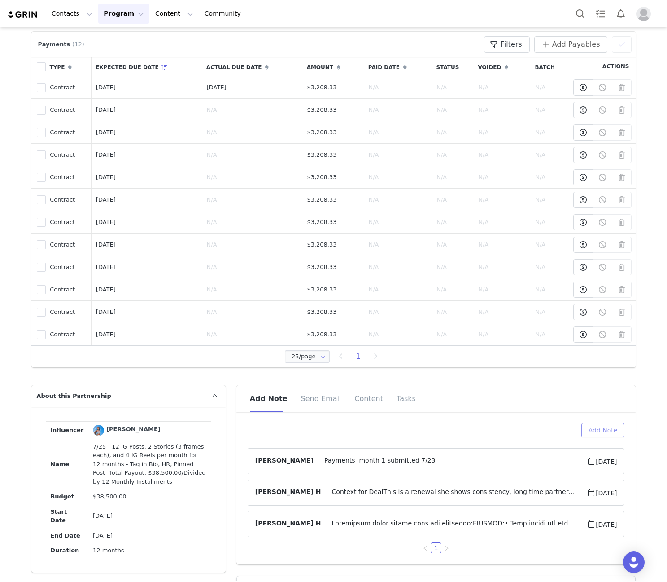
scroll to position [524, 0]
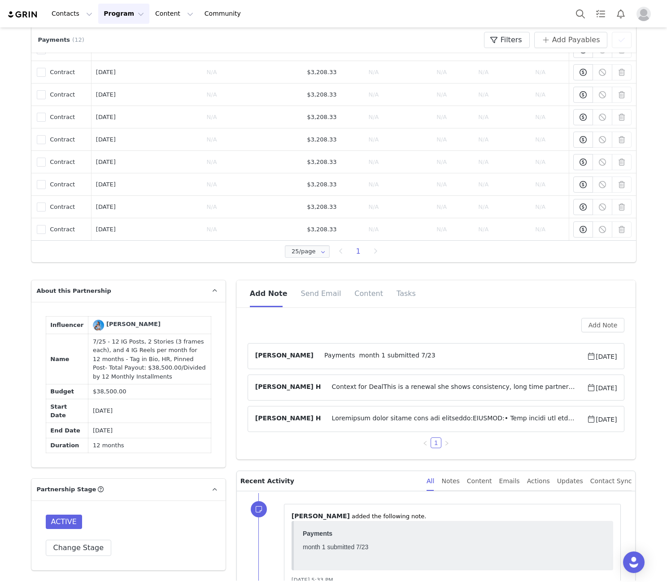
click at [460, 357] on span "Payments month 1 submitted 7/23" at bounding box center [450, 356] width 273 height 11
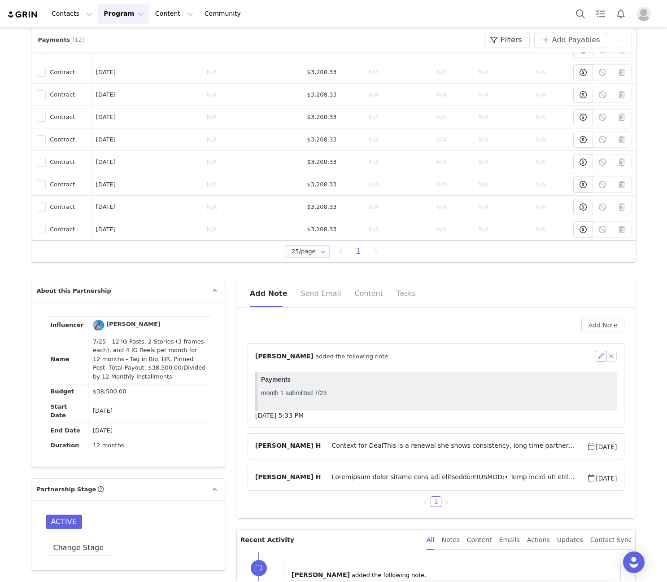
scroll to position [0, 0]
click at [596, 358] on button "button" at bounding box center [601, 356] width 11 height 11
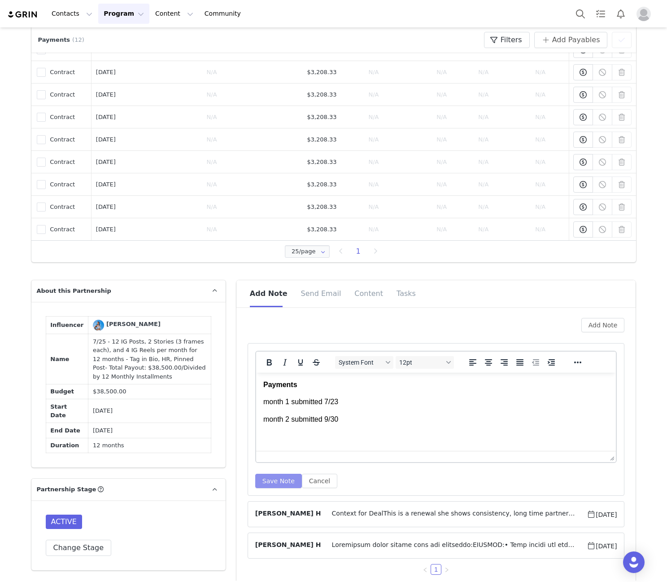
click at [279, 487] on button "Save Note" at bounding box center [278, 480] width 47 height 14
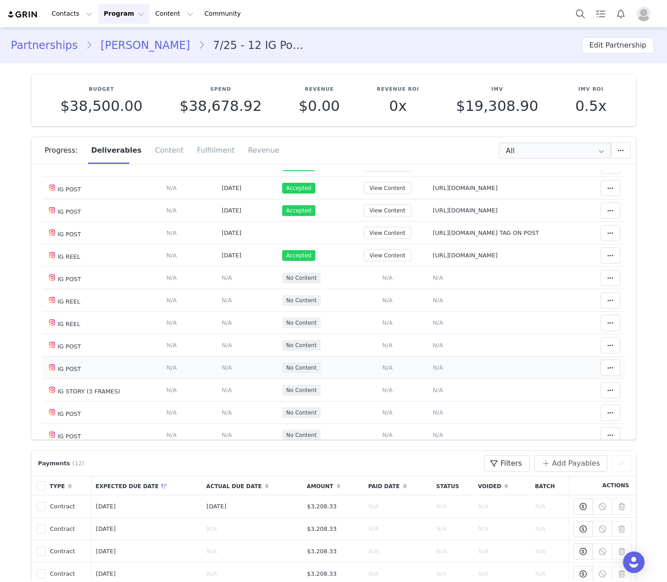
scroll to position [524, 0]
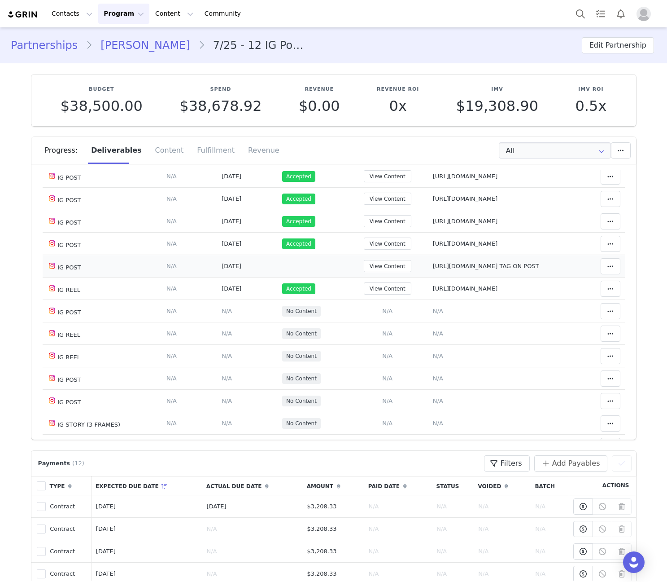
drag, startPoint x: 451, startPoint y: 275, endPoint x: 476, endPoint y: 215, distance: 65.6
click at [451, 269] on span "https://www.instagram.com/p/DO7nkl3jjiD TAG ON POST" at bounding box center [486, 266] width 106 height 7
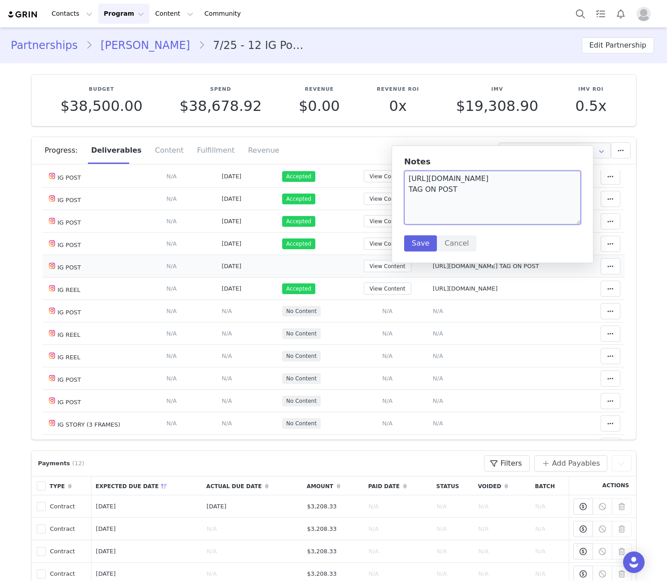
click at [463, 182] on textarea "https://www.instagram.com/p/DO7nkl3jjiD TAG ON POST" at bounding box center [492, 198] width 177 height 54
drag, startPoint x: 486, startPoint y: 186, endPoint x: 473, endPoint y: 183, distance: 13.4
click at [473, 183] on textarea "https://www.instagram.com/p/DO7nkl3jjiD TAG ON POST" at bounding box center [492, 198] width 177 height 54
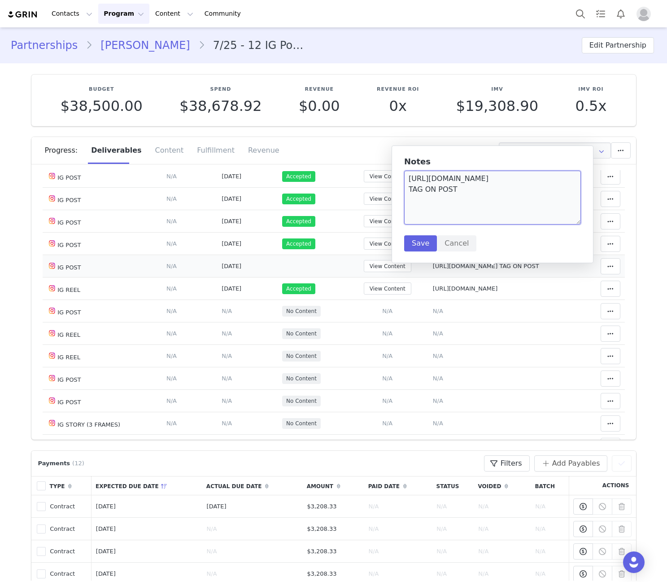
click at [473, 183] on textarea "https://www.instagram.com/p/DO7nkl3jjiD TAG ON POST" at bounding box center [492, 198] width 177 height 54
click at [457, 239] on button "Cancel" at bounding box center [456, 243] width 39 height 16
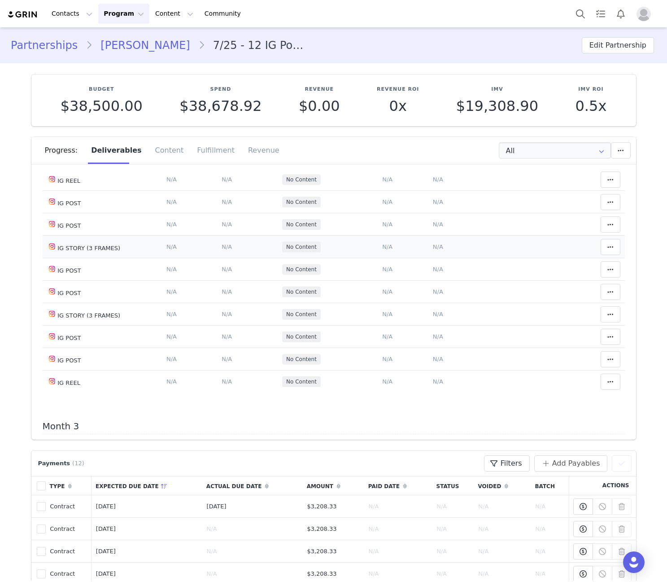
scroll to position [733, 0]
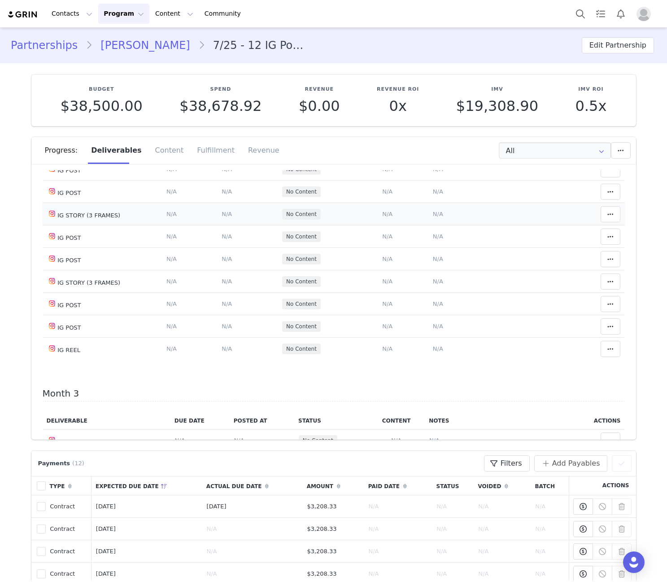
click at [235, 335] on td "Content Posted Date Set the date when this content was posted Save Cancel N/A" at bounding box center [247, 326] width 61 height 22
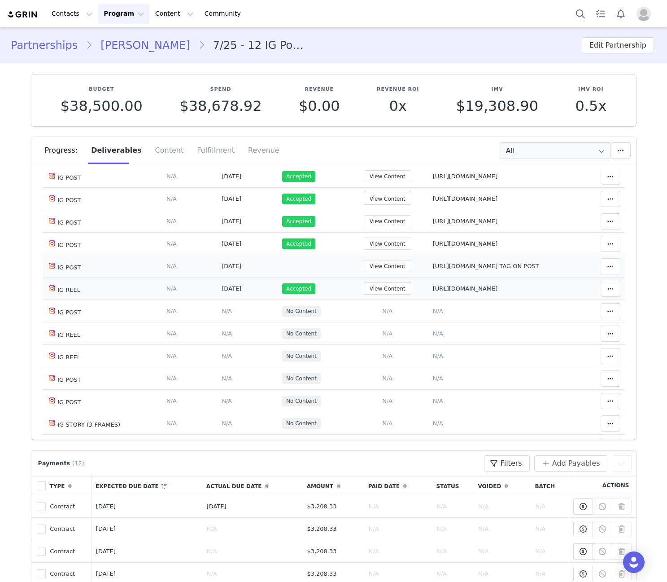
scroll to position [419, 0]
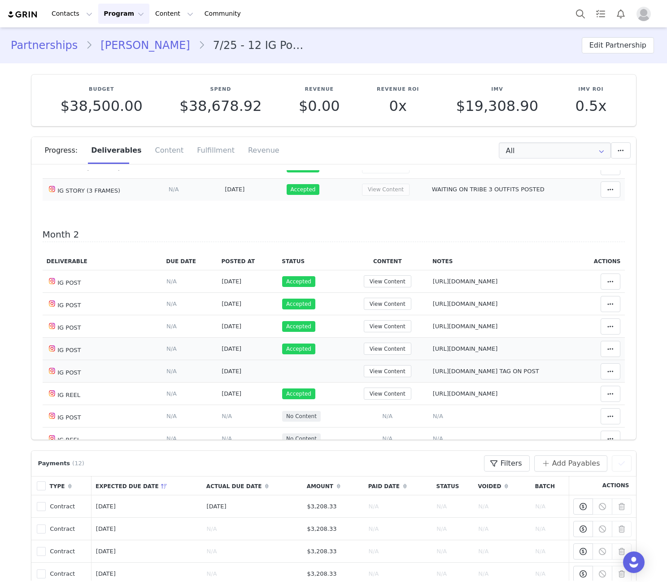
drag, startPoint x: 58, startPoint y: 289, endPoint x: 107, endPoint y: 360, distance: 86.9
click at [107, 360] on tbody "IG POST Deliverable Due Date Set the date you expect this content to go live. S…" at bounding box center [334, 472] width 583 height 404
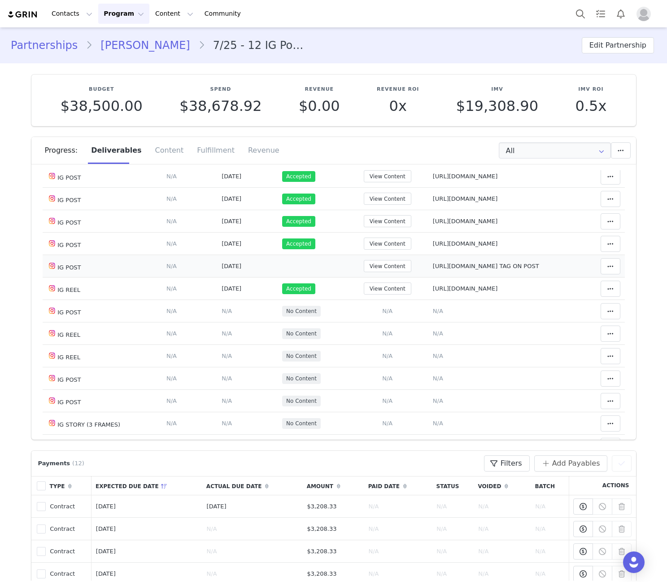
drag, startPoint x: 79, startPoint y: 279, endPoint x: 62, endPoint y: 278, distance: 16.2
click at [62, 277] on td "IG POST" at bounding box center [103, 266] width 120 height 22
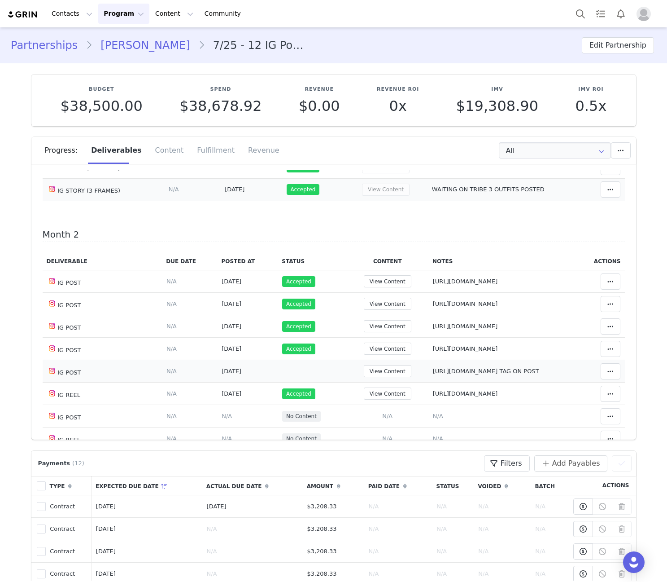
drag, startPoint x: 62, startPoint y: 293, endPoint x: 85, endPoint y: 376, distance: 85.8
click at [85, 380] on tbody "IG POST Deliverable Due Date Set the date you expect this content to go live. S…" at bounding box center [334, 472] width 583 height 404
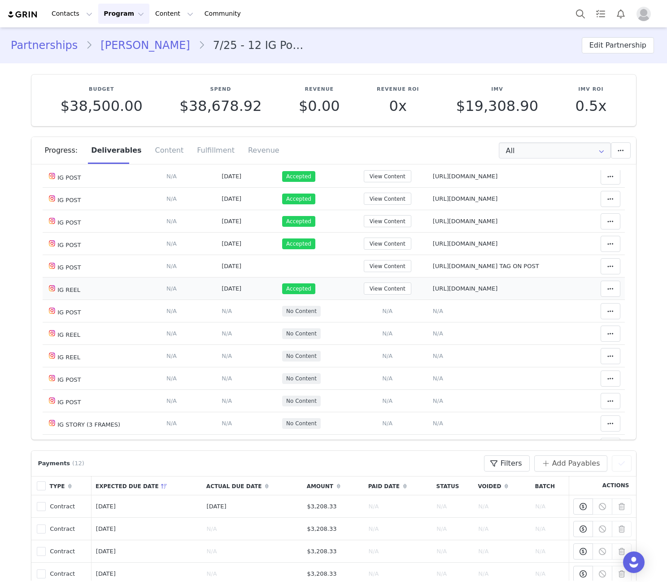
click at [341, 300] on td "Accepted" at bounding box center [312, 288] width 69 height 22
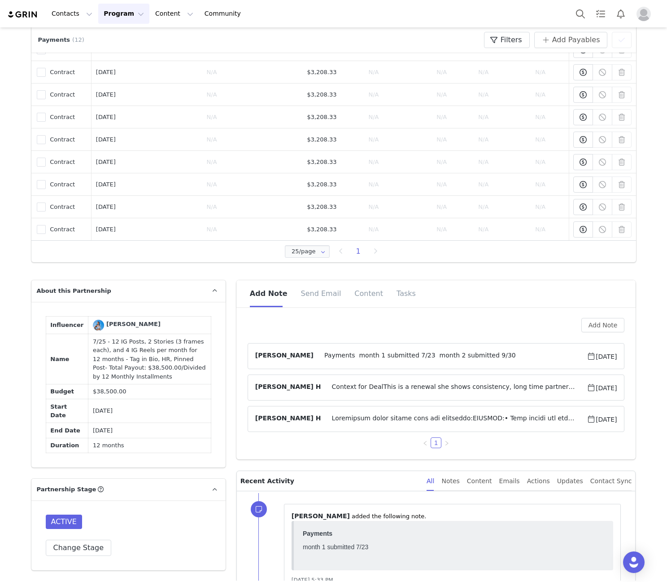
click at [453, 356] on span "Payments month 1 submitted 7/23 month 2 submitted 9/30" at bounding box center [450, 356] width 273 height 11
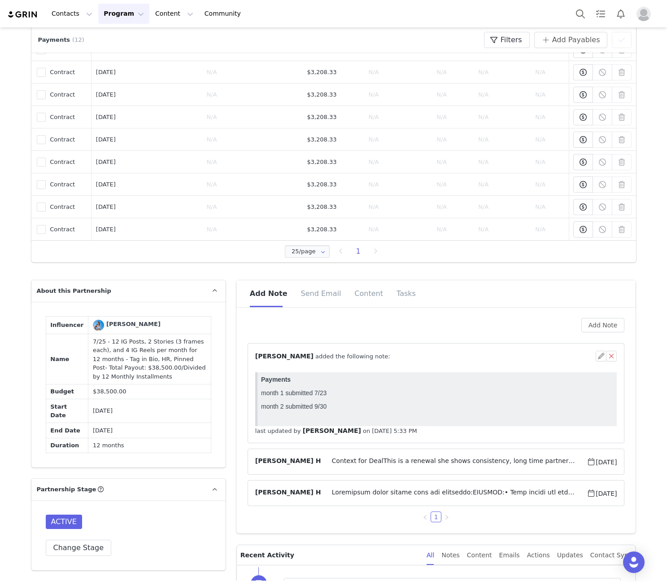
scroll to position [0, 0]
click at [507, 359] on div "⁨ Angela Nolasco ⁩ added the following note:" at bounding box center [425, 355] width 341 height 9
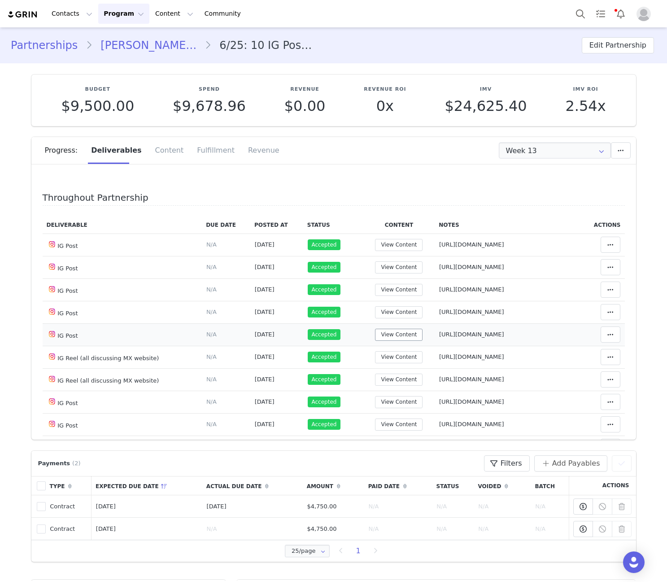
scroll to position [210, 0]
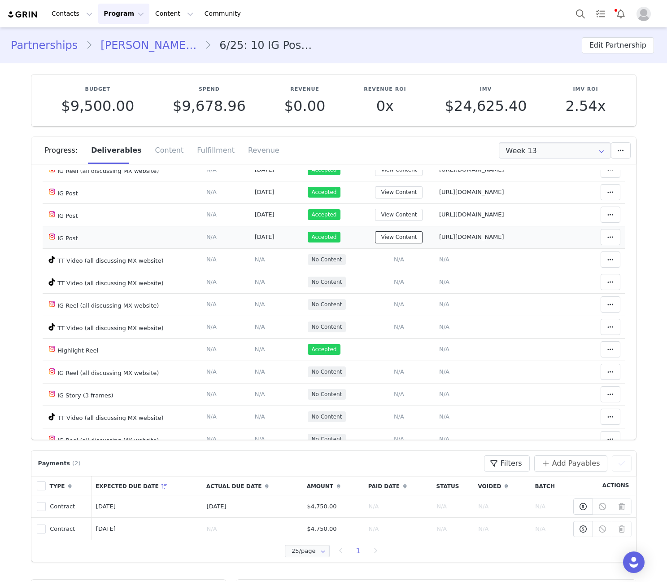
click at [402, 236] on button "View Content" at bounding box center [399, 237] width 48 height 12
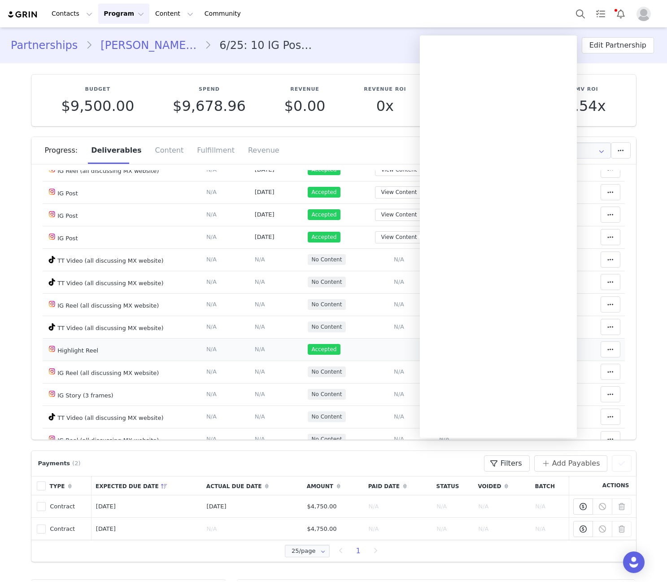
click at [327, 347] on span "Accepted" at bounding box center [324, 349] width 33 height 11
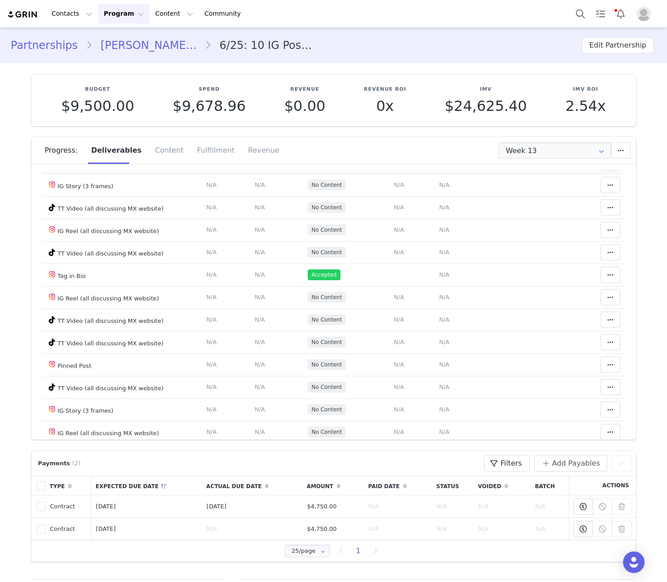
scroll to position [500, 0]
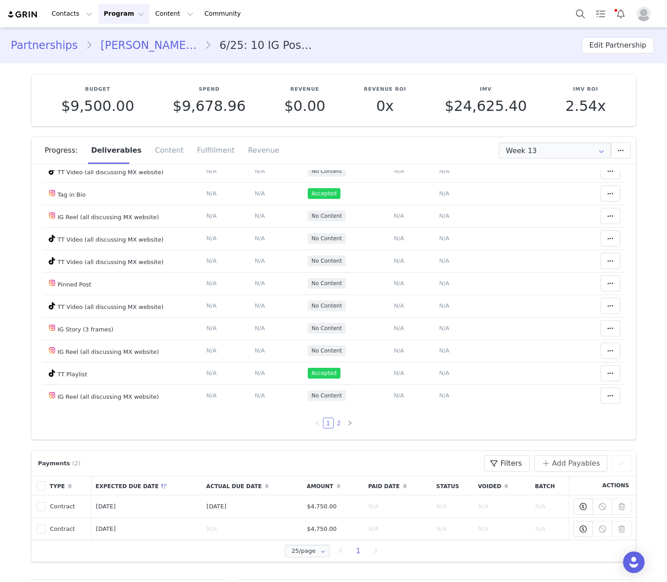
click at [334, 424] on link "2" at bounding box center [339, 423] width 10 height 10
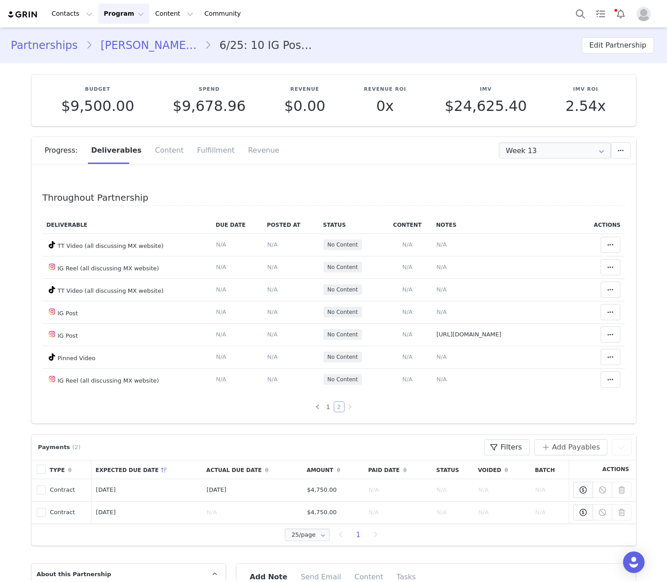
scroll to position [0, 0]
click at [447, 334] on span "https://www.instagram.com/p/DO1ijP4gSyr/" at bounding box center [469, 334] width 65 height 7
type textarea "https://www.instagram.com/p/DO1ijP4gSyr/"
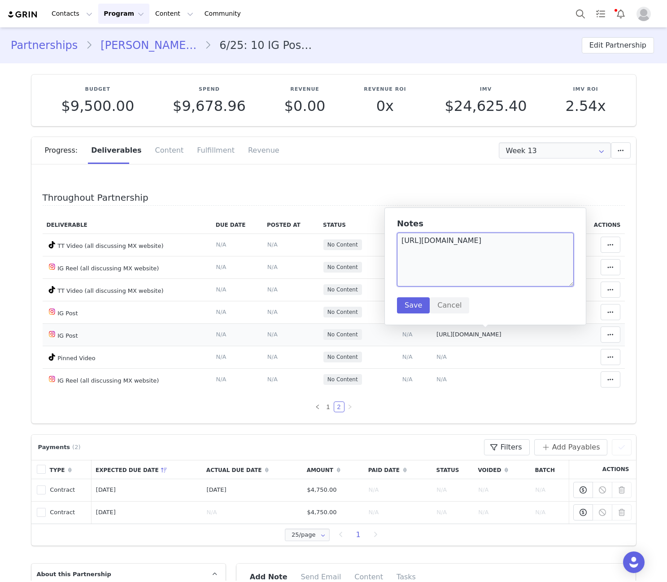
click at [438, 270] on textarea "https://www.instagram.com/p/DO1ijP4gSyr/" at bounding box center [485, 259] width 177 height 54
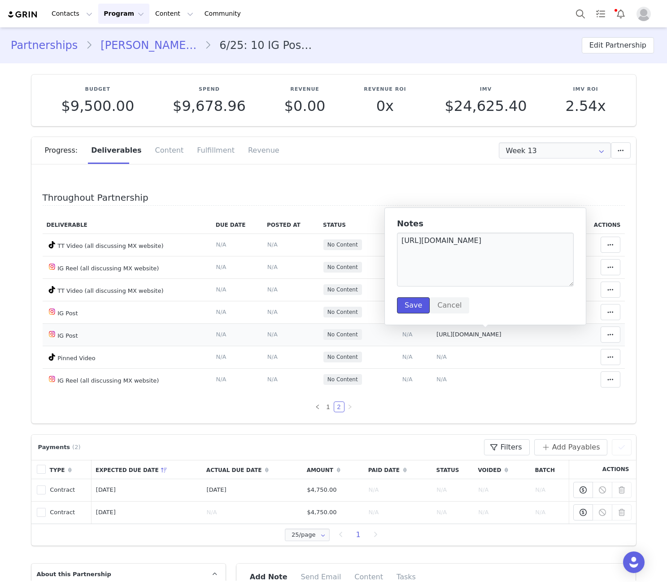
click at [407, 303] on button "Save" at bounding box center [413, 305] width 33 height 16
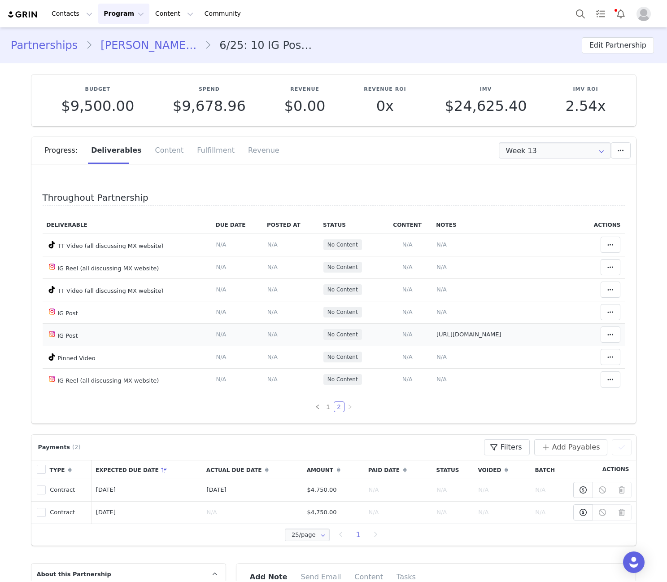
click at [403, 335] on span "N/A" at bounding box center [408, 334] width 10 height 7
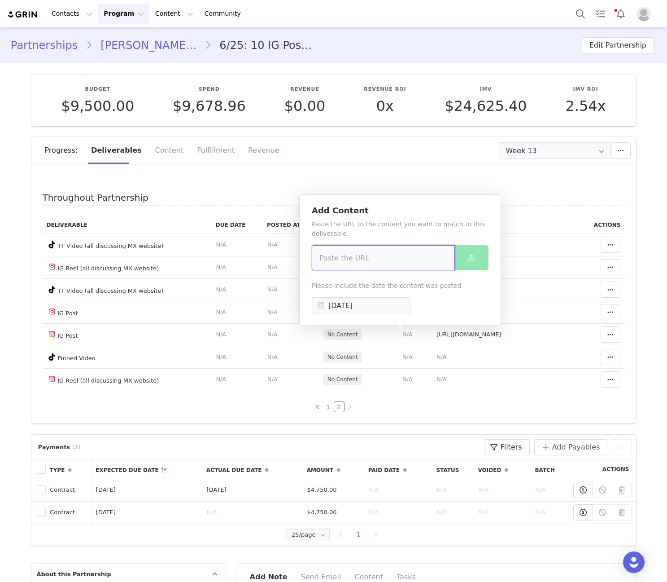
click at [388, 255] on input at bounding box center [383, 257] width 143 height 25
paste input "https://www.instagram.com/p/DO1ijP4gSyr/"
type input "https://www.instagram.com/p/DO1ijP4gSyr/"
click at [463, 269] on button at bounding box center [472, 257] width 34 height 25
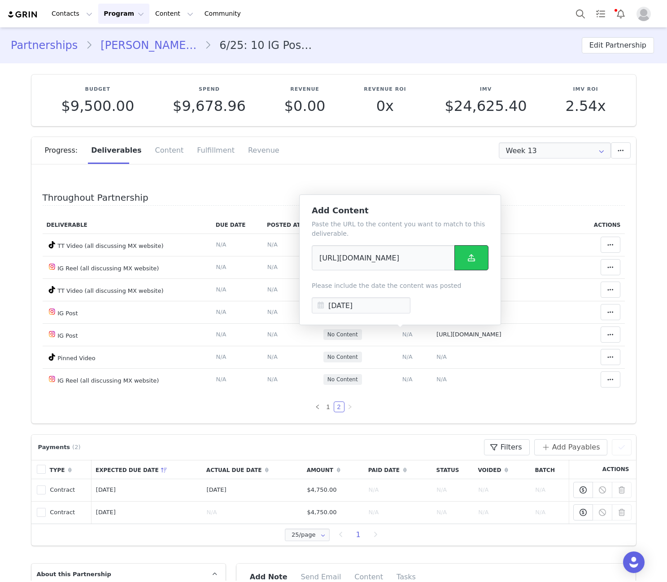
scroll to position [0, 0]
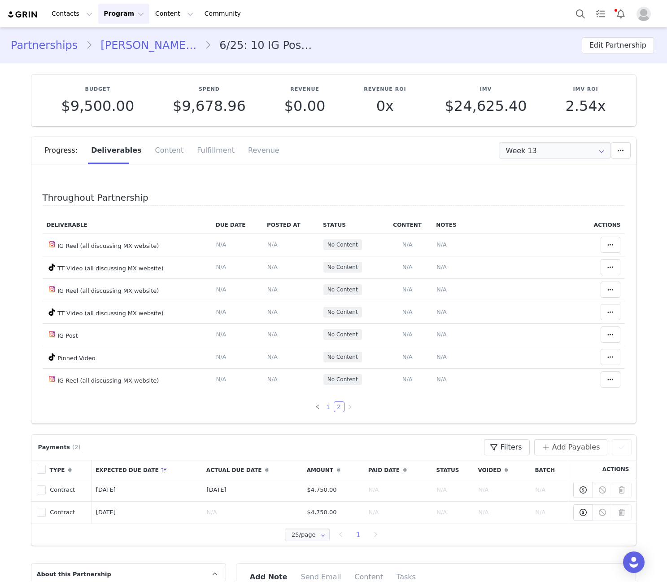
click at [323, 412] on li "1" at bounding box center [328, 406] width 11 height 11
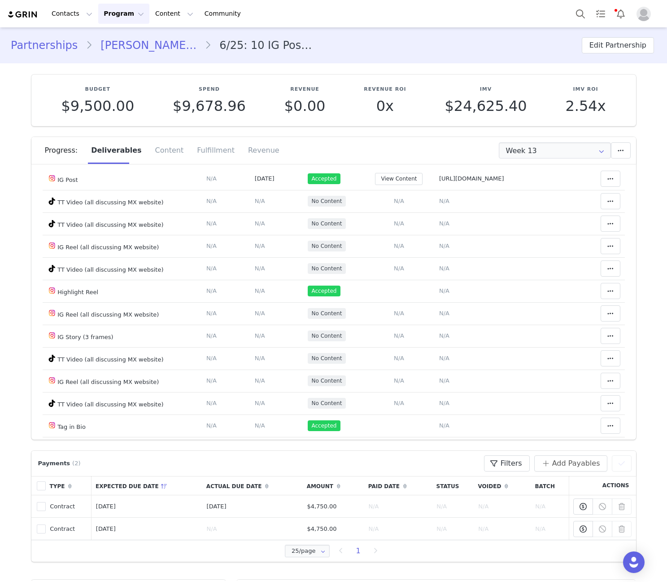
scroll to position [186, 0]
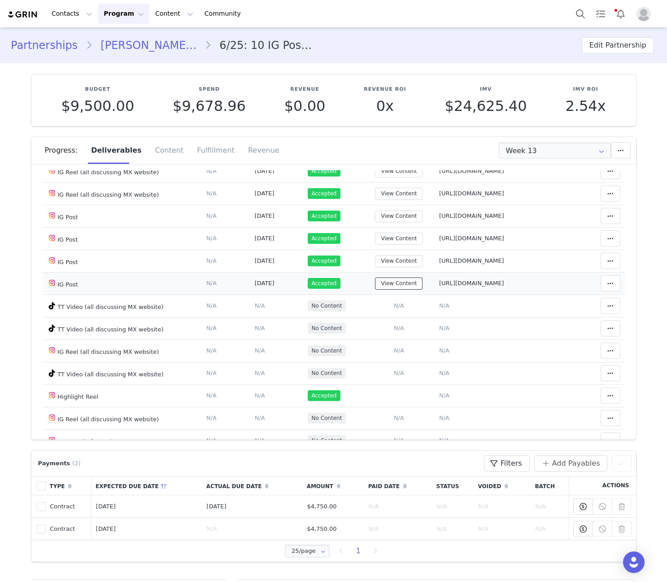
click at [401, 284] on button "View Content" at bounding box center [399, 283] width 48 height 12
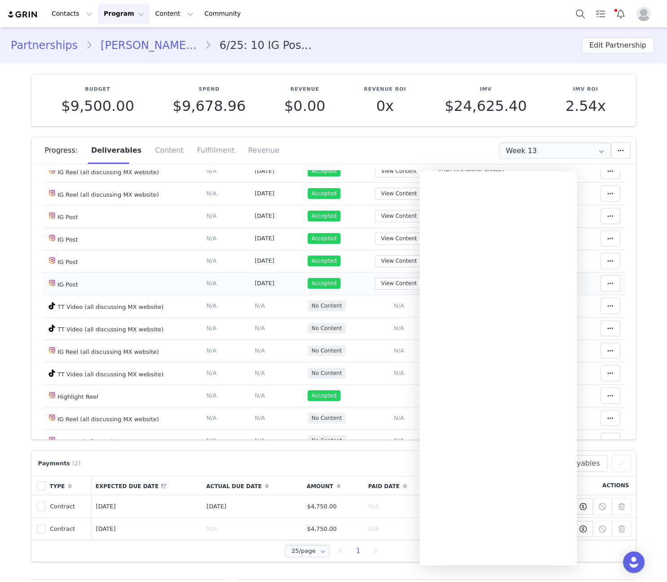
click at [289, 289] on td "Sep 20, 2025" at bounding box center [276, 283] width 53 height 22
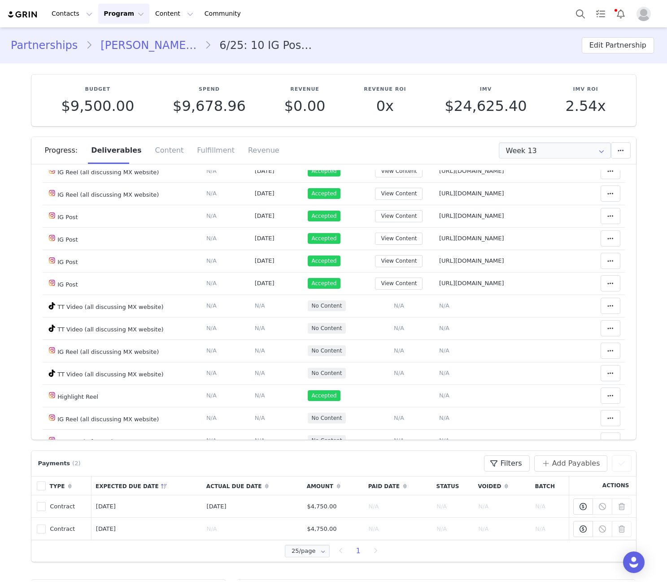
drag, startPoint x: 150, startPoint y: 47, endPoint x: 167, endPoint y: 52, distance: 17.6
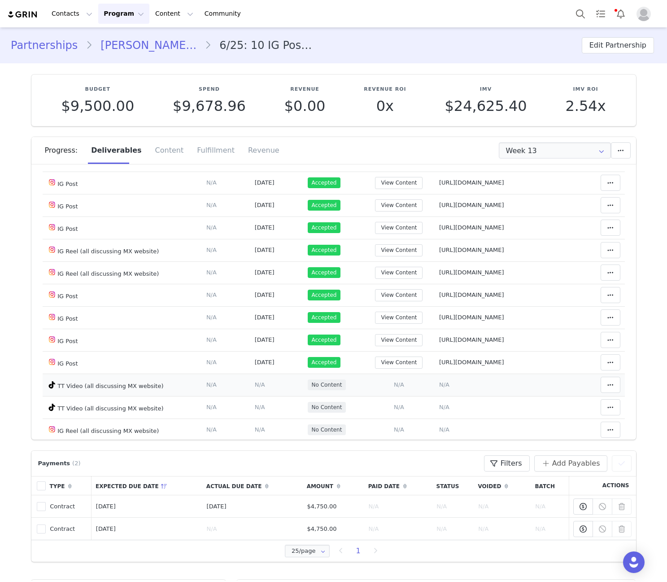
scroll to position [210, 0]
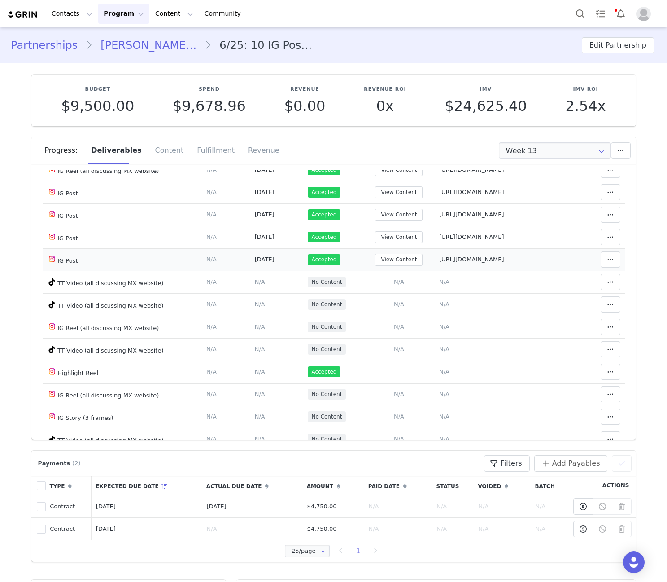
drag, startPoint x: 66, startPoint y: 215, endPoint x: 93, endPoint y: 259, distance: 51.2
click at [93, 259] on tbody "IG Post Deliverable Due Date Set the date you expect this content to go live. S…" at bounding box center [334, 360] width 583 height 673
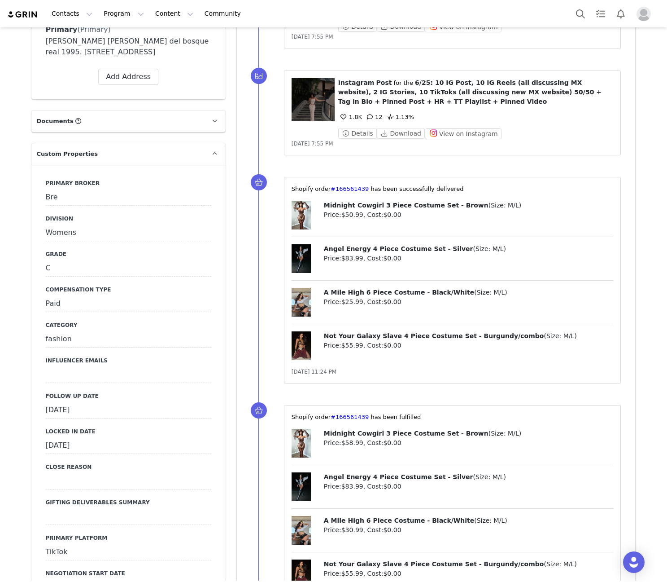
scroll to position [524, 0]
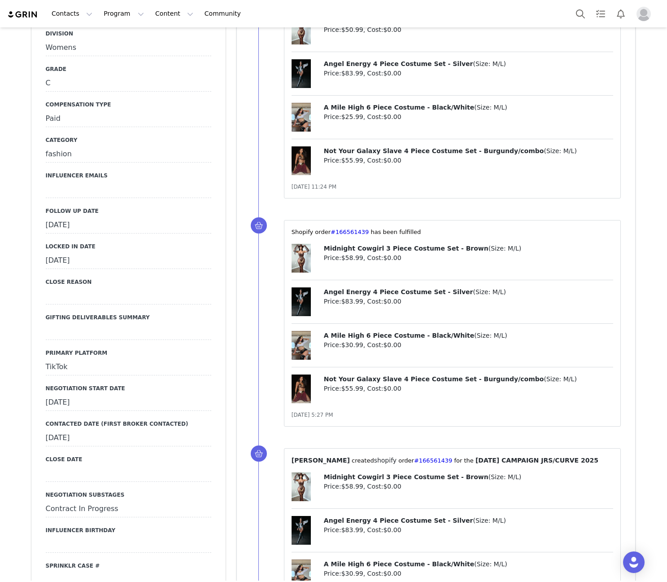
click at [91, 221] on div "[DATE]" at bounding box center [129, 225] width 166 height 16
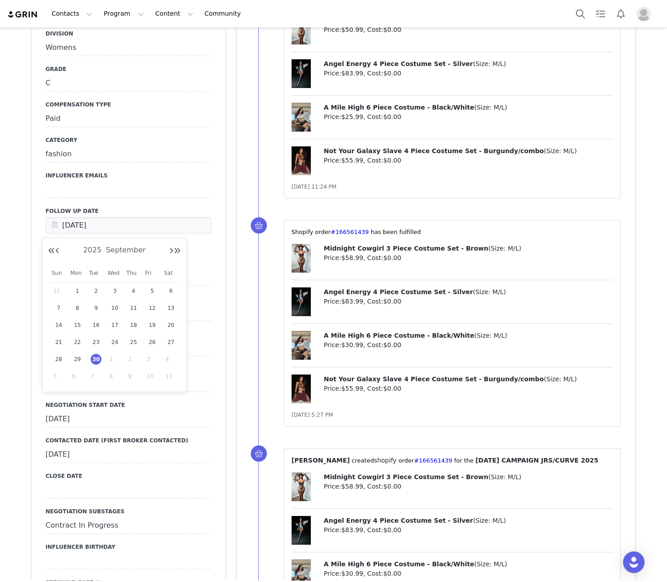
click at [237, 219] on article "Recent Activity All Notes Content Emails Actions Updates Contact Sync ⁨ Instagr…" at bounding box center [437, 470] width 400 height 1449
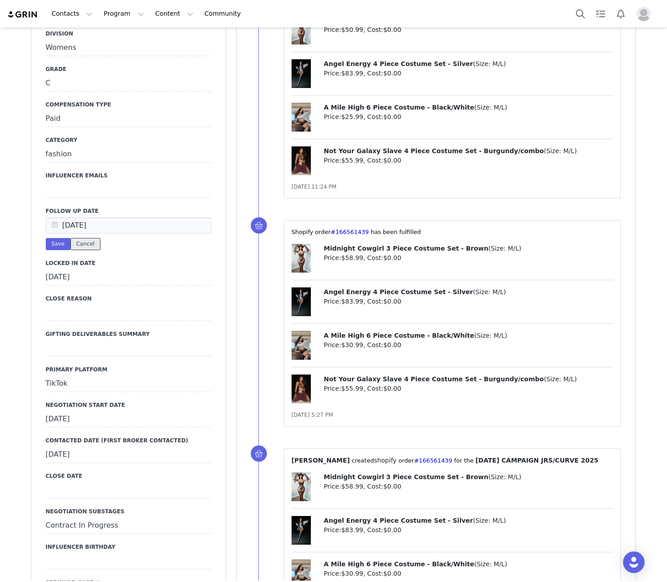
click at [82, 244] on button "Cancel" at bounding box center [85, 244] width 30 height 12
